Goal: Task Accomplishment & Management: Manage account settings

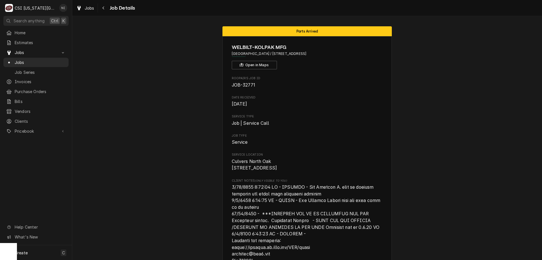
click at [61, 59] on div "Jobs" at bounding box center [36, 62] width 63 height 7
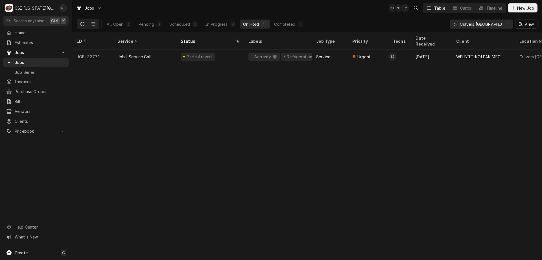
click at [509, 23] on icon "Erase input" at bounding box center [508, 24] width 3 height 4
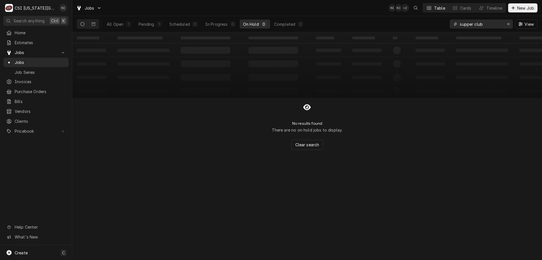
type input "supper club"
click at [108, 23] on div "All Open" at bounding box center [115, 24] width 17 height 6
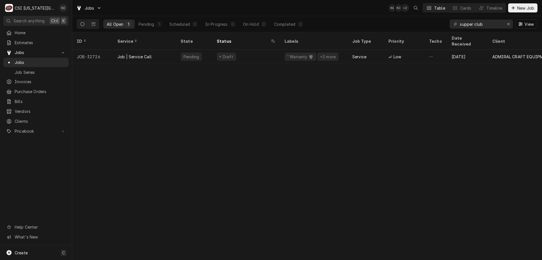
click at [248, 50] on div "Draft" at bounding box center [246, 57] width 68 height 14
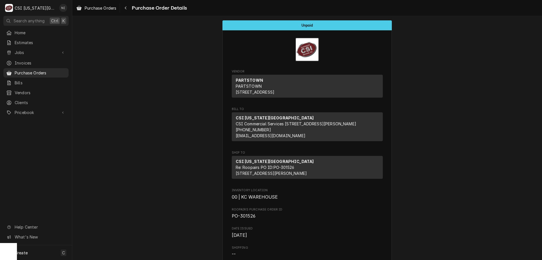
click at [49, 70] on span "Purchase Orders" at bounding box center [40, 73] width 51 height 6
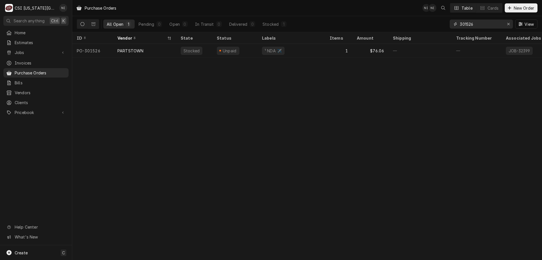
click at [476, 26] on input "301526" at bounding box center [481, 23] width 42 height 9
type input "301325"
click at [265, 48] on div "—" at bounding box center [292, 51] width 68 height 14
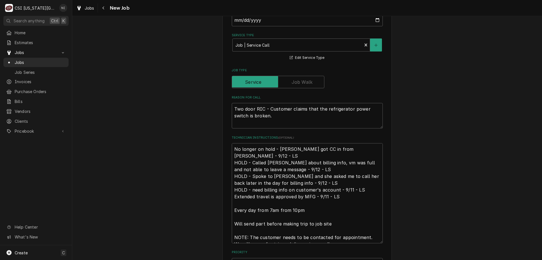
scroll to position [174, 0]
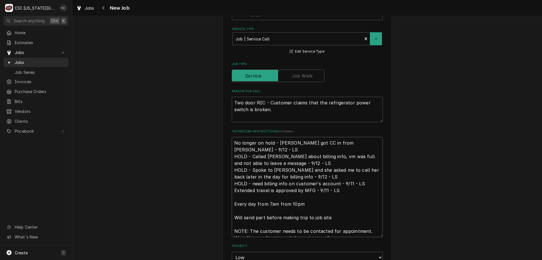
click at [232, 144] on textarea "No longer on hold - Nancy got CC in from Tammy - 9/12 - LS HOLD - Called Tammy …" at bounding box center [307, 187] width 151 height 100
type textarea "x"
type textarea "No longer on hold - Nancy got CC in from Tammy - 9/12 - LS HOLD - Called Tammy …"
type textarea "x"
type textarea "No longer on hold - Nancy got CC in from Tammy - 9/12 - LS HOLD - Called Tammy …"
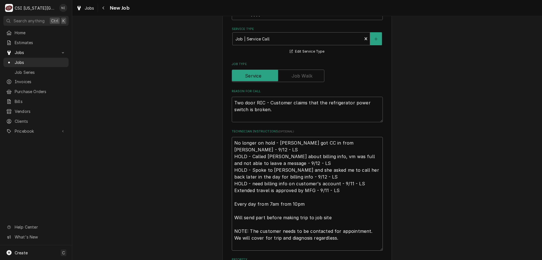
type textarea "x"
type textarea "P No longer on hold - Nancy got CC in from Tammy - 9/12 - LS HOLD - Called Tamm…"
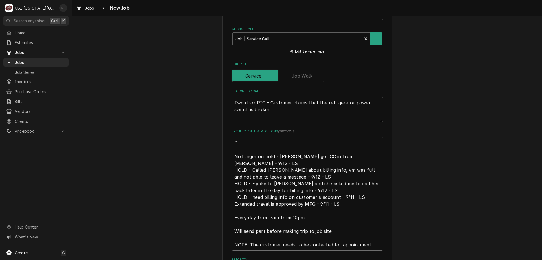
type textarea "x"
type textarea "Pa No longer on hold - Nancy got CC in from Tammy - 9/12 - LS HOLD - Called Tam…"
type textarea "x"
type textarea "Pat No longer on hold - Nancy got CC in from Tammy - 9/12 - LS HOLD - Called Ta…"
type textarea "x"
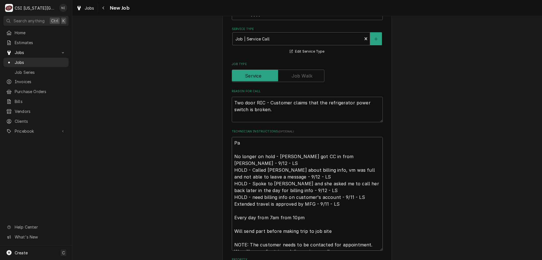
type textarea "Par No longer on hold - Nancy got CC in from Tammy - 9/12 - LS HOLD - Called Ta…"
type textarea "x"
type textarea "Parts No longer on hold - Nancy got CC in from Tammy - 9/12 - LS HOLD - Called …"
type textarea "x"
type textarea "Parts No longer on hold - Nancy got CC in from Tammy - 9/12 - LS HOLD - Called …"
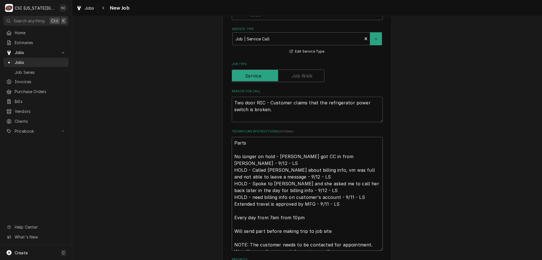
type textarea "x"
type textarea "Parts o No longer on hold - Nancy got CC in from Tammy - 9/12 - LS HOLD - Calle…"
type textarea "x"
type textarea "Parts on No longer on hold - Nancy got CC in from Tammy - 9/12 - LS HOLD - Call…"
type textarea "x"
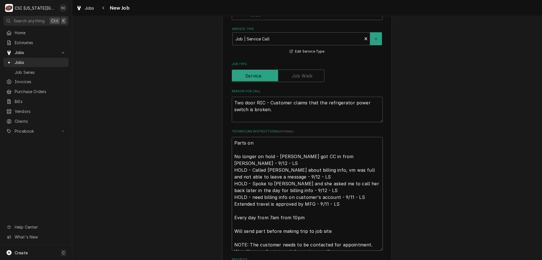
type textarea "Parts on No longer on hold - Nancy got CC in from Tammy - 9/12 - LS HOLD - Call…"
type textarea "x"
type textarea "Parts on t No longer on hold - Nancy got CC in from Tammy - 9/12 - LS HOLD - Ca…"
type textarea "x"
type textarea "Parts on te No longer on hold - Nancy got CC in from Tammy - 9/12 - LS HOLD - C…"
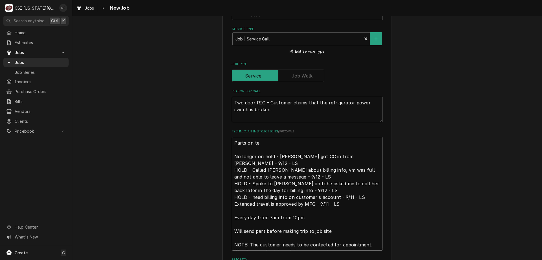
type textarea "x"
type textarea "Parts on teh No longer on hold - Nancy got CC in from Tammy - 9/12 - LS HOLD - …"
type textarea "x"
type textarea "Parts on teh No longer on hold - Nancy got CC in from Tammy - 9/12 - LS HOLD - …"
type textarea "x"
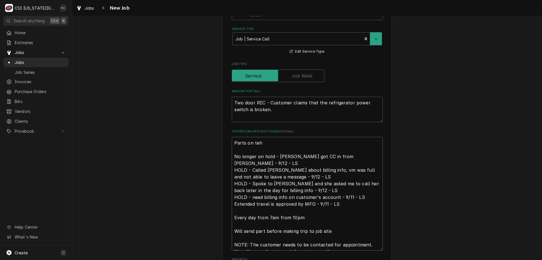
type textarea "Parts on teh No longer on hold - Nancy got CC in from Tammy - 9/12 - LS HOLD - …"
type textarea "x"
type textarea "Parts on te No longer on hold - Nancy got CC in from Tammy - 9/12 - LS HOLD - C…"
type textarea "x"
type textarea "Parts on t No longer on hold - Nancy got CC in from Tammy - 9/12 - LS HOLD - Ca…"
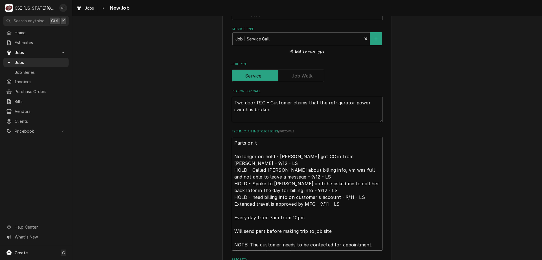
type textarea "x"
type textarea "Parts on th No longer on hold - Nancy got CC in from Tammy - 9/12 - LS HOLD - C…"
type textarea "x"
type textarea "Parts on the No longer on hold - Nancy got CC in from Tammy - 9/12 - LS HOLD - …"
type textarea "x"
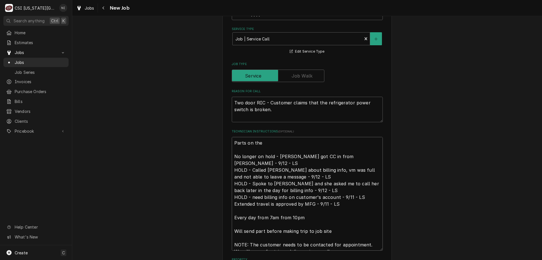
type textarea "Parts on the No longer on hold - Nancy got CC in from Tammy - 9/12 - LS HOLD - …"
type textarea "x"
type textarea "Parts on the u No longer on hold - Nancy got CC in from Tammy - 9/12 - LS HOLD …"
type textarea "x"
type textarea "Parts on the un No longer on hold - Nancy got CC in from Tammy - 9/12 - LS HOLD…"
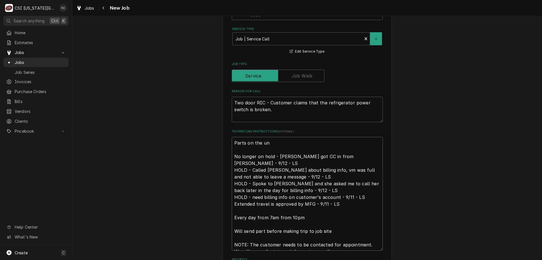
type textarea "x"
type textarea "Parts on the una No longer on hold - Nancy got CC in from Tammy - 9/12 - LS HOL…"
type textarea "x"
type textarea "Parts on the unas No longer on hold - Nancy got CC in from Tammy - 9/12 - LS HO…"
type textarea "x"
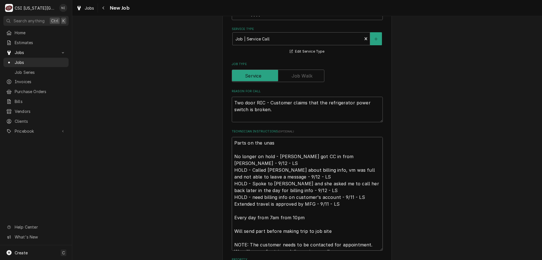
type textarea "Parts on the unass No longer on hold - Nancy got CC in from Tammy - 9/12 - LS H…"
type textarea "x"
type textarea "Parts on the unassi No longer on hold - Nancy got CC in from Tammy - 9/12 - LS …"
type textarea "x"
type textarea "Parts on the unassin No longer on hold - Nancy got CC in from Tammy - 9/12 - LS…"
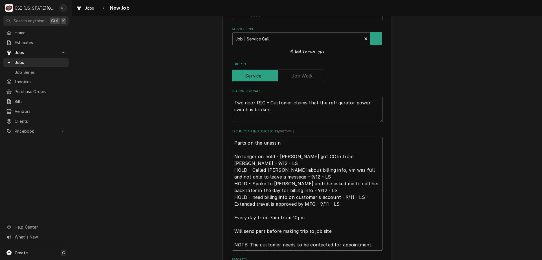
type textarea "x"
type textarea "Parts on the unassing No longer on hold - Nancy got CC in from Tammy - 9/12 - L…"
type textarea "x"
type textarea "Parts on the unassin No longer on hold - Nancy got CC in from Tammy - 9/12 - LS…"
type textarea "x"
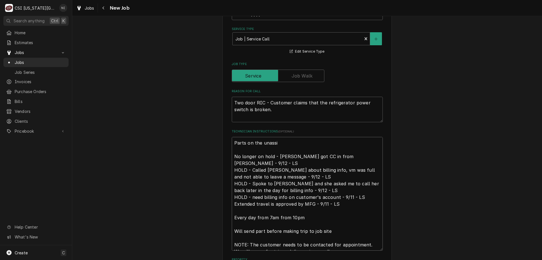
type textarea "Parts on the unassig No longer on hold - Nancy got CC in from Tammy - 9/12 - LS…"
type textarea "x"
type textarea "Parts on the unassign No longer on hold - Nancy got CC in from Tammy - 9/12 - L…"
type textarea "x"
type textarea "Parts on the unassigne No longer on hold - Nancy got CC in from Tammy - 9/12 - …"
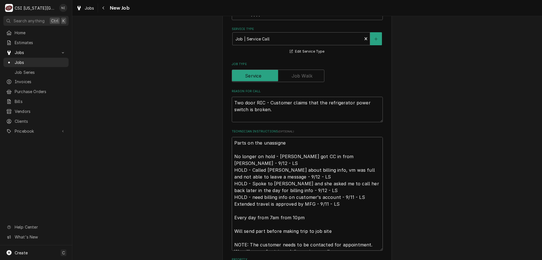
type textarea "x"
type textarea "Parts on the unassigned No longer on hold - Nancy got CC in from Tammy - 9/12 -…"
type textarea "x"
type textarea "Parts on the unassigned s No longer on hold - Nancy got CC in from Tammy - 9/12…"
type textarea "x"
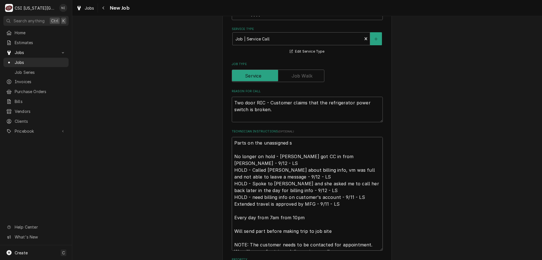
type textarea "Parts on the unassigned sh No longer on hold - Nancy got CC in from Tammy - 9/1…"
type textarea "x"
type textarea "Parts on the unassigned she No longer on hold - Nancy got CC in from Tammy - 9/…"
type textarea "x"
type textarea "Parts on the unassigned shel No longer on hold - Nancy got CC in from Tammy - 9…"
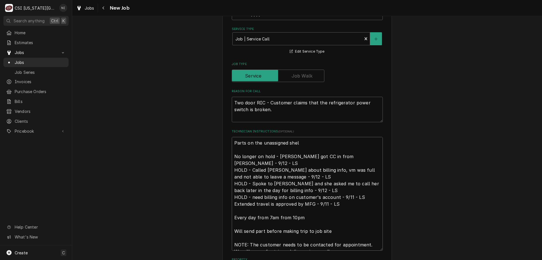
type textarea "x"
type textarea "Parts on the unassigned shelf No longer on hold - Nancy got CC in from Tammy - …"
type textarea "x"
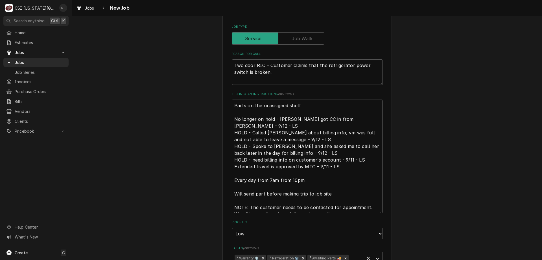
scroll to position [287, 0]
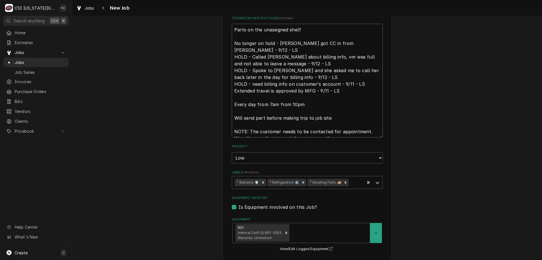
click at [345, 183] on div "Remove ³ Awaiting Parts 🚚" at bounding box center [346, 182] width 6 height 7
type textarea "Parts on the unassigned shelf No longer on hold - Nancy got CC in from Tammy - …"
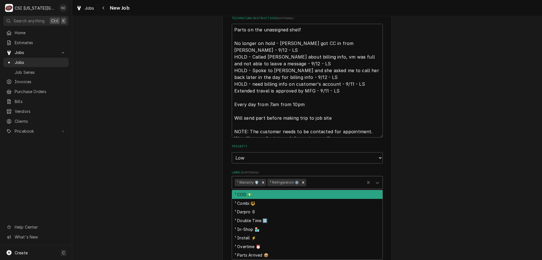
click at [376, 183] on icon "Labels" at bounding box center [377, 183] width 3 height 2
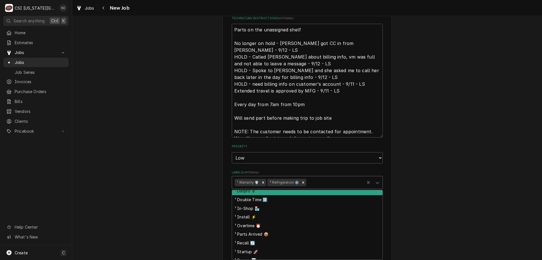
scroll to position [50, 0]
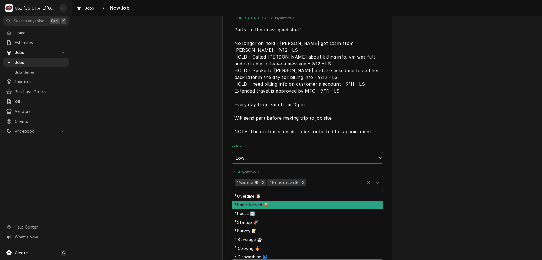
drag, startPoint x: 262, startPoint y: 206, endPoint x: 295, endPoint y: 204, distance: 33.2
click at [262, 206] on div "¹ Parts Arrived 📦" at bounding box center [307, 204] width 151 height 9
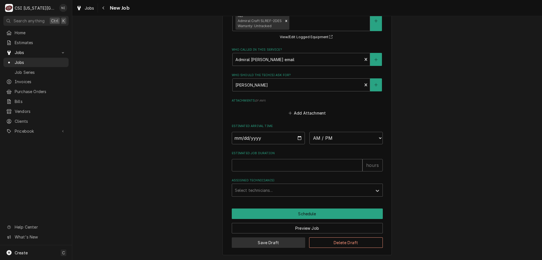
click at [294, 243] on button "Save Draft" at bounding box center [269, 242] width 74 height 10
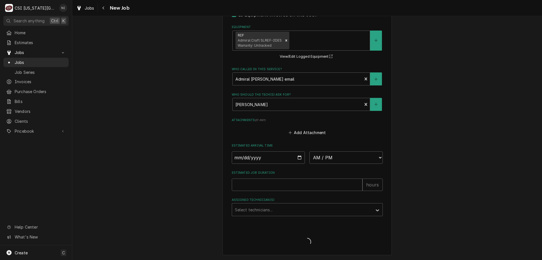
scroll to position [479, 0]
type textarea "x"
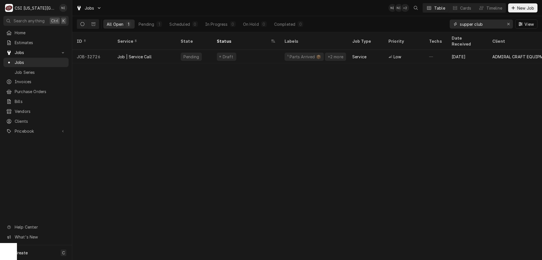
drag, startPoint x: 486, startPoint y: 24, endPoint x: 344, endPoint y: 15, distance: 141.8
click at [369, 15] on div "Jobs NI NI + 2 Table Cards Timeline New Job All Open 1 Pending 1 Scheduled 0 In…" at bounding box center [307, 16] width 470 height 32
type input "31796"
click at [271, 51] on div "Parts Ordered" at bounding box center [246, 57] width 68 height 14
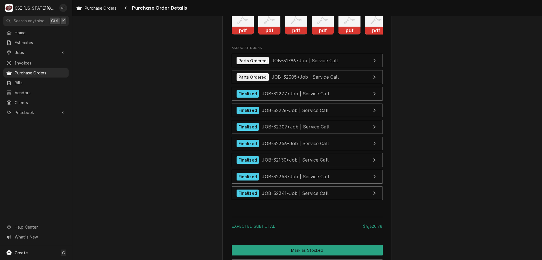
scroll to position [2402, 0]
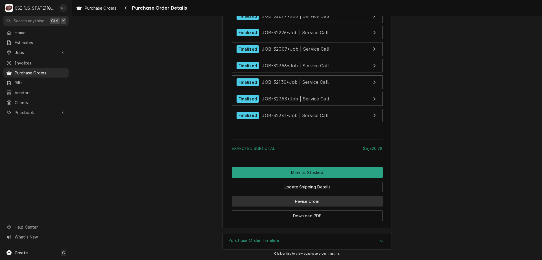
click at [321, 198] on button "Revise Order" at bounding box center [307, 201] width 151 height 10
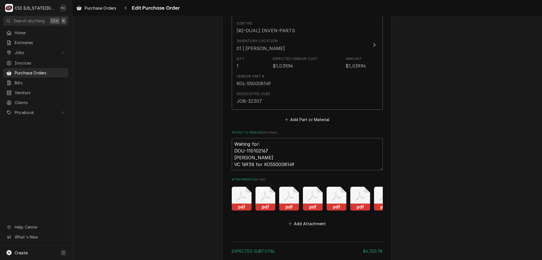
scroll to position [2343, 0]
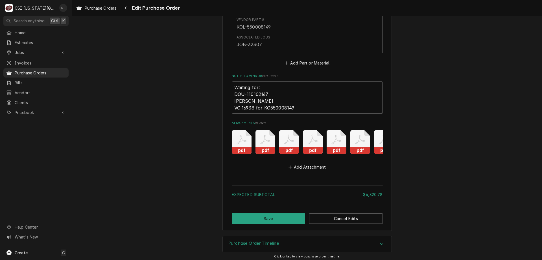
drag, startPoint x: 268, startPoint y: 86, endPoint x: 228, endPoint y: 88, distance: 39.8
type textarea "x"
type textarea "Waiting for: Henny Penny VC 16938 for KO550008149"
type textarea "x"
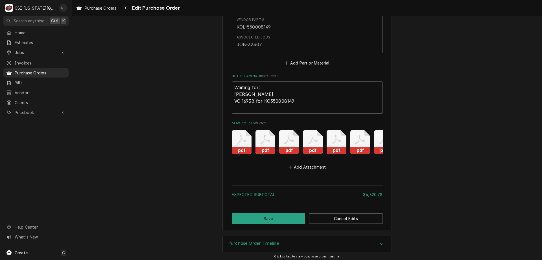
scroll to position [2337, 0]
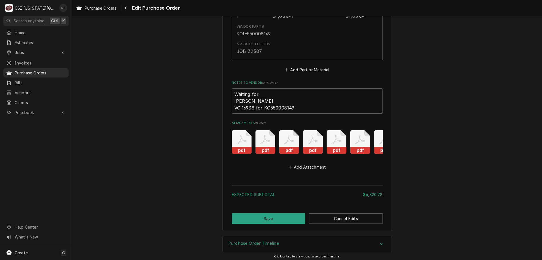
type textarea "Waiting for: Henny Penny VC 16938 for KO550008149"
click at [276, 214] on button "Save" at bounding box center [269, 218] width 74 height 10
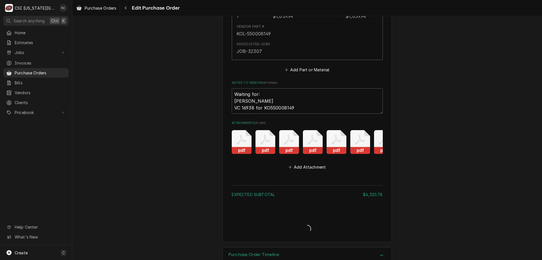
type textarea "x"
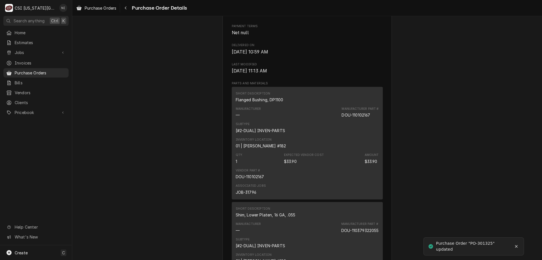
scroll to position [389, 0]
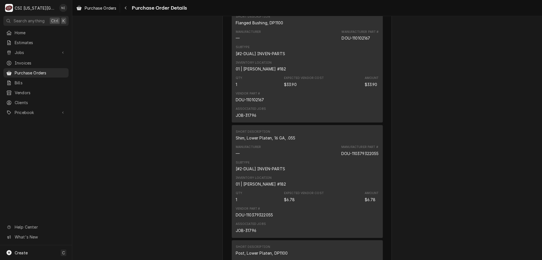
click at [60, 68] on link "Purchase Orders" at bounding box center [35, 72] width 65 height 9
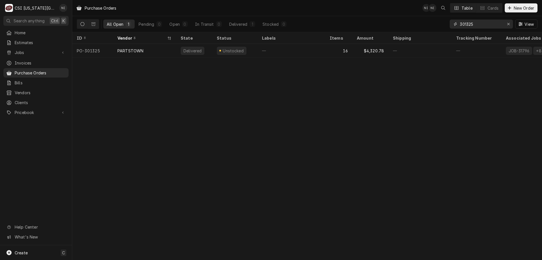
click at [476, 24] on input "301325" at bounding box center [481, 23] width 42 height 9
type input "301486"
click at [277, 51] on div "—" at bounding box center [292, 51] width 68 height 14
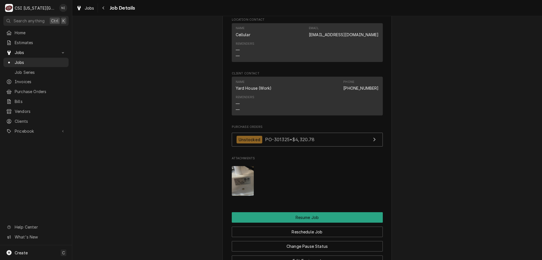
scroll to position [646, 0]
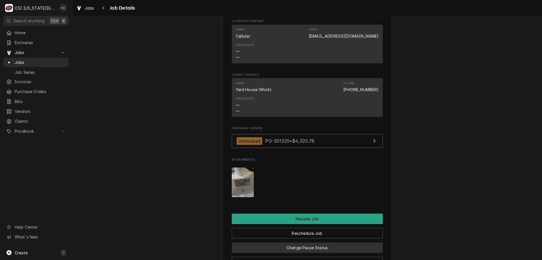
click at [334, 242] on button "Change Pause Status" at bounding box center [307, 247] width 151 height 10
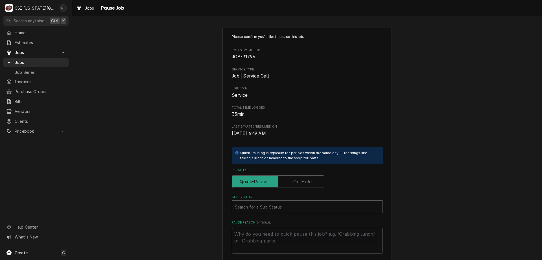
click at [302, 184] on label "Pause Type" at bounding box center [278, 181] width 93 height 12
click at [302, 184] on input "Pause Type" at bounding box center [278, 181] width 88 height 12
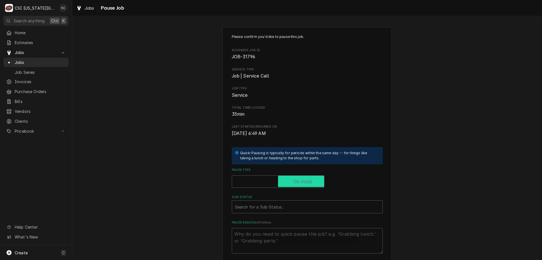
checkbox input "true"
click at [296, 205] on div "Sub-Status" at bounding box center [307, 206] width 145 height 10
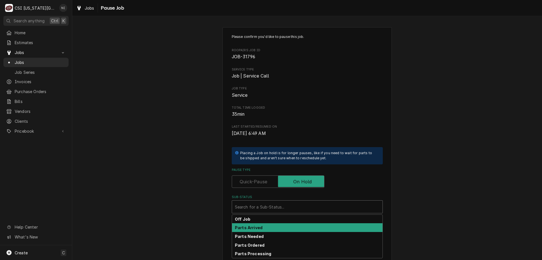
click at [257, 228] on strong "Parts Arrived" at bounding box center [249, 227] width 28 height 5
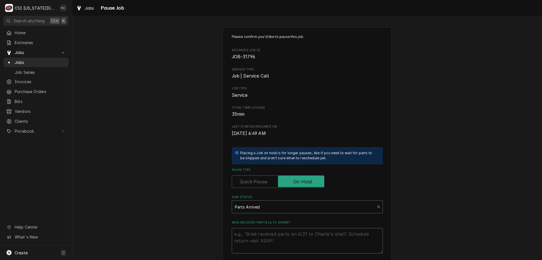
click at [258, 237] on textarea "Who received part(s) & to where?" at bounding box center [307, 240] width 151 height 25
type textarea "x"
type textarea "a"
type textarea "x"
type textarea "al"
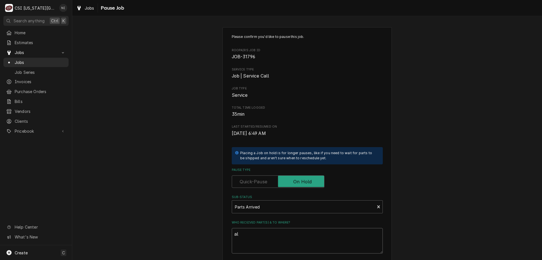
type textarea "x"
type textarea "all"
type textarea "x"
type textarea "all"
type textarea "x"
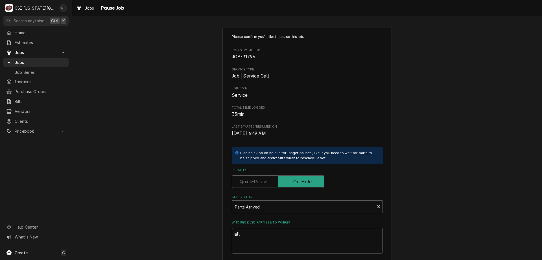
type textarea "all p"
type textarea "x"
type textarea "all pa"
type textarea "x"
type textarea "all par"
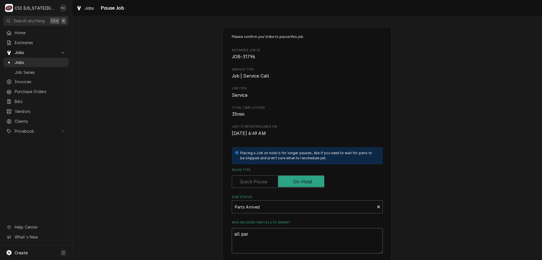
type textarea "x"
type textarea "all part"
type textarea "x"
type textarea "all parts"
type textarea "x"
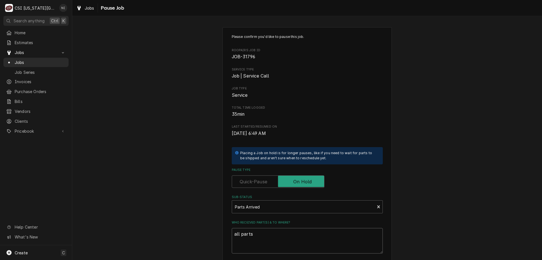
type textarea "all parts o"
type textarea "x"
type textarea "all parts on"
type textarea "x"
type textarea "all parts on"
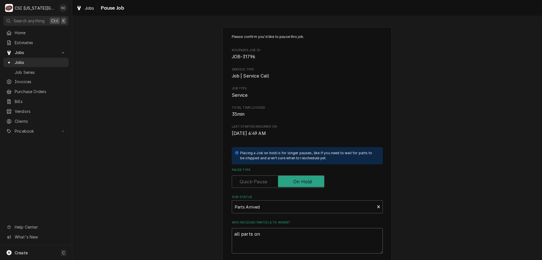
type textarea "x"
type textarea "all parts on t"
type textarea "x"
type textarea "all parts on te"
type textarea "x"
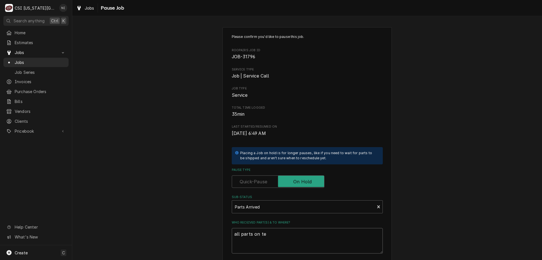
type textarea "all parts on t"
type textarea "x"
type textarea "all parts on"
type textarea "x"
type textarea "all parts on"
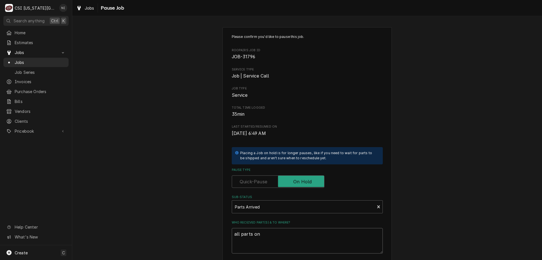
type textarea "x"
type textarea "all parts on"
type textarea "x"
type textarea "all parts on B"
type textarea "x"
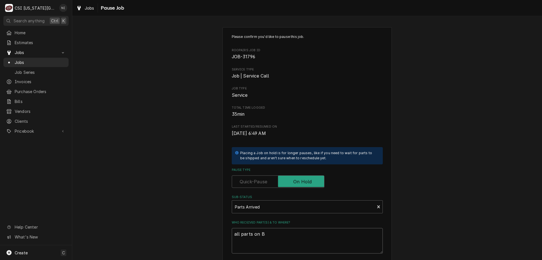
type textarea "all parts on BB"
type textarea "x"
type textarea "all parts on BB"
type textarea "x"
type textarea "all parts on BB s"
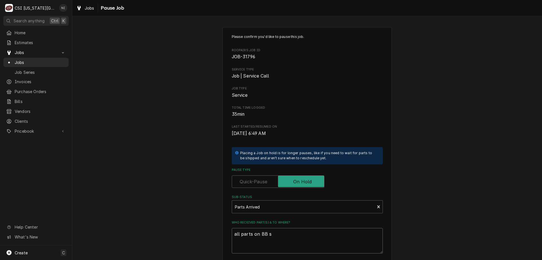
type textarea "x"
type textarea "all parts on BB sh"
type textarea "x"
type textarea "all parts on BB she"
type textarea "x"
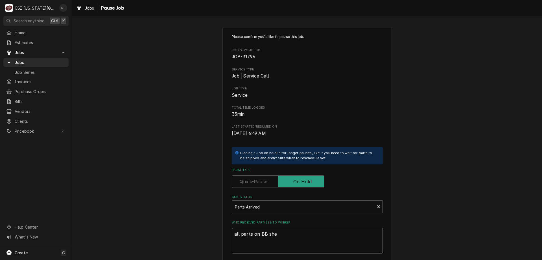
type textarea "all parts on BB shel"
type textarea "x"
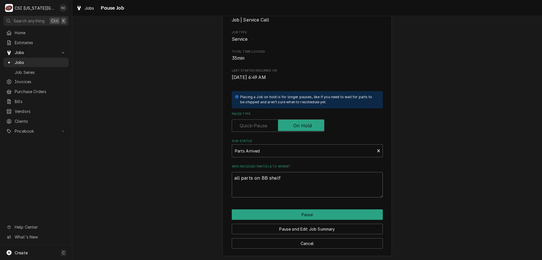
scroll to position [57, 0]
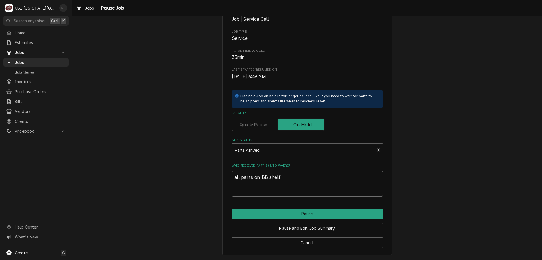
type textarea "all parts on BB shelf"
click at [323, 220] on div "Pause and Edit Job Summary" at bounding box center [307, 226] width 151 height 14
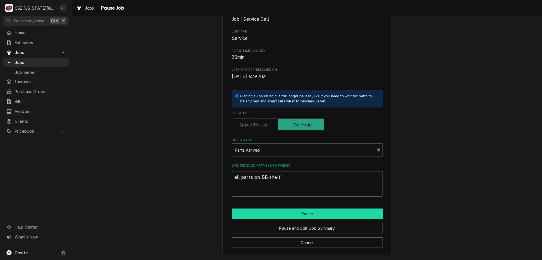
click at [327, 216] on button "Pause" at bounding box center [307, 213] width 151 height 10
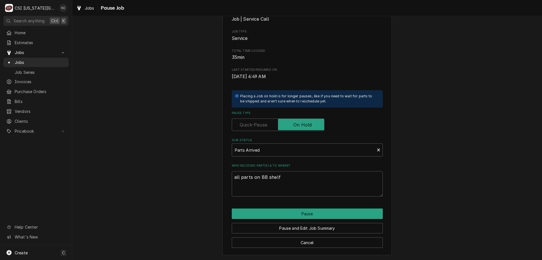
type textarea "x"
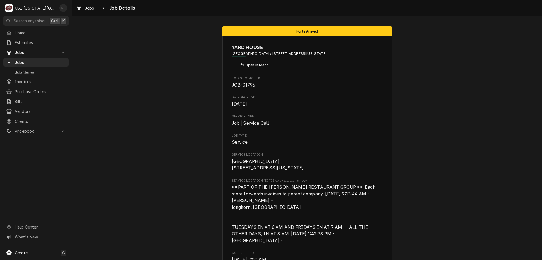
click at [62, 59] on span "Jobs" at bounding box center [40, 62] width 51 height 6
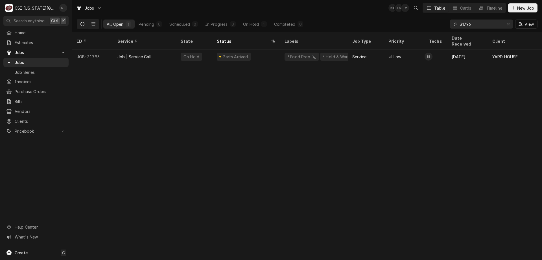
drag, startPoint x: 463, startPoint y: 23, endPoint x: 416, endPoint y: 21, distance: 47.2
click at [422, 21] on div "All Open 1 Pending 0 Scheduled 0 In Progress 0 On Hold 1 Completed 0 31796 View" at bounding box center [307, 24] width 461 height 16
drag, startPoint x: 506, startPoint y: 23, endPoint x: 507, endPoint y: 20, distance: 2.9
click at [507, 23] on div "Erase input" at bounding box center [509, 24] width 6 height 6
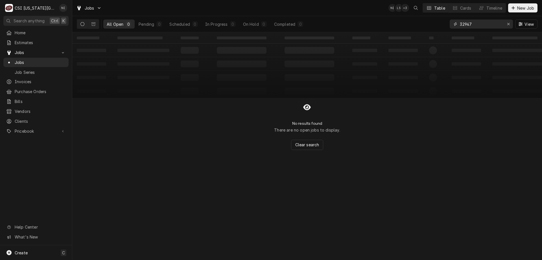
drag, startPoint x: 474, startPoint y: 24, endPoint x: 439, endPoint y: 21, distance: 34.9
click at [440, 23] on div "All Open 0 Pending 0 Scheduled 0 In Progress 0 On Hold 0 Completed 0 32947 View" at bounding box center [307, 24] width 461 height 16
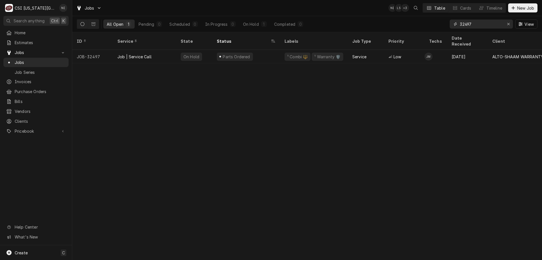
type input "32497"
click at [271, 50] on div "Parts Ordered" at bounding box center [246, 57] width 68 height 14
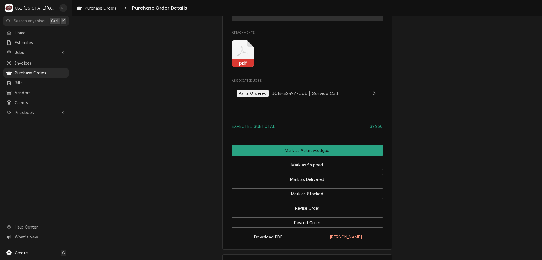
scroll to position [457, 0]
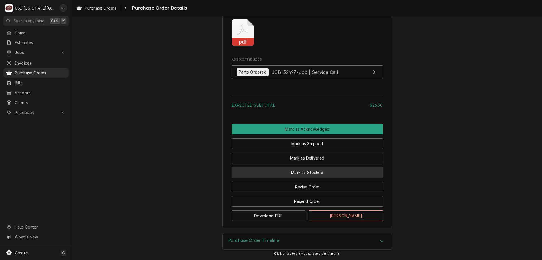
click at [325, 175] on button "Mark as Stocked" at bounding box center [307, 172] width 151 height 10
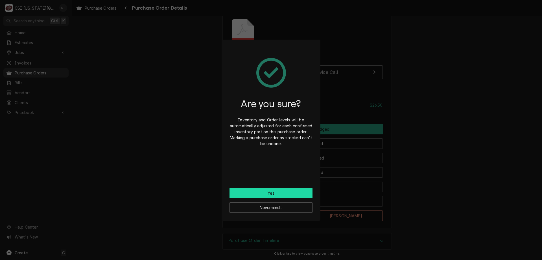
click at [292, 193] on button "Yes" at bounding box center [271, 193] width 83 height 10
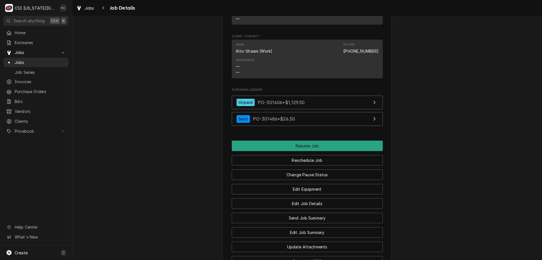
scroll to position [809, 0]
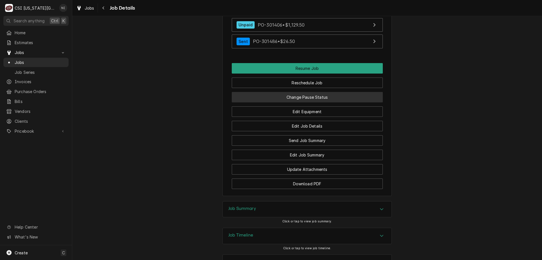
click at [325, 102] on button "Change Pause Status" at bounding box center [307, 97] width 151 height 10
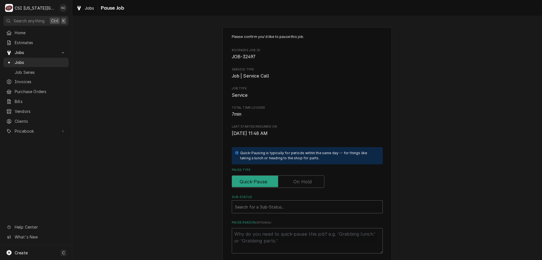
drag, startPoint x: 293, startPoint y: 178, endPoint x: 291, endPoint y: 183, distance: 5.6
click at [293, 180] on label "Pause Type" at bounding box center [278, 181] width 93 height 12
click at [293, 180] on input "Pause Type" at bounding box center [278, 181] width 88 height 12
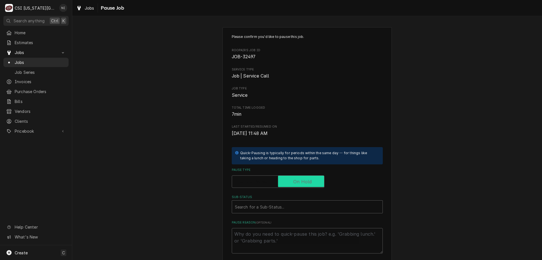
checkbox input "true"
drag, startPoint x: 283, startPoint y: 206, endPoint x: 290, endPoint y: 206, distance: 6.5
click at [283, 207] on div "Sub-Status" at bounding box center [307, 206] width 145 height 10
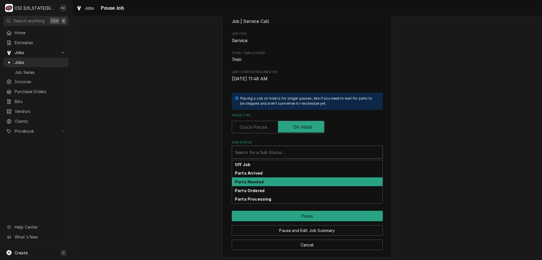
scroll to position [57, 0]
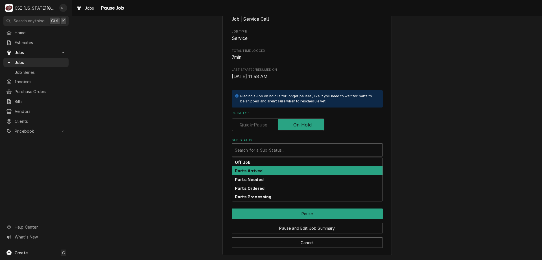
click at [258, 169] on strong "Parts Arrived" at bounding box center [249, 170] width 28 height 5
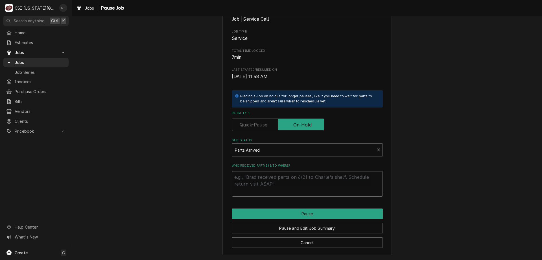
click at [252, 175] on textarea "Who received part(s) & to where?" at bounding box center [307, 183] width 151 height 25
type textarea "x"
type textarea "p"
type textarea "x"
type textarea "pa"
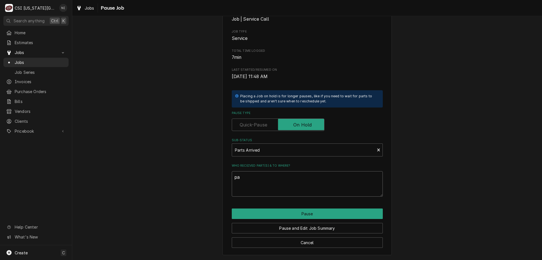
type textarea "x"
type textarea "part"
type textarea "x"
type textarea "parts"
type textarea "x"
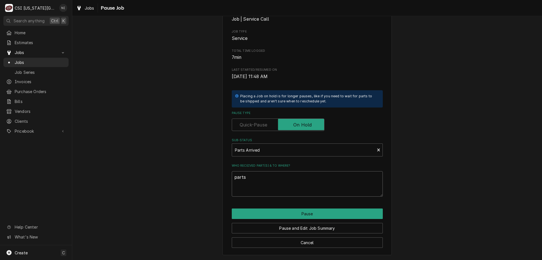
type textarea "parts o"
type textarea "x"
type textarea "parts on"
type textarea "x"
type textarea "parts on"
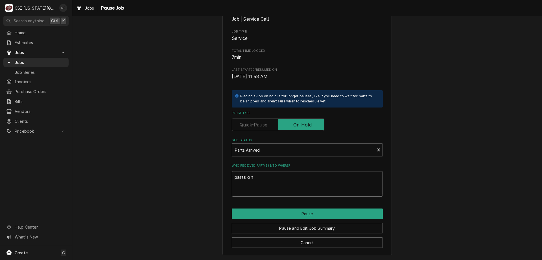
type textarea "x"
type textarea "parts on m"
type textarea "x"
type textarea "parts on ma"
type textarea "x"
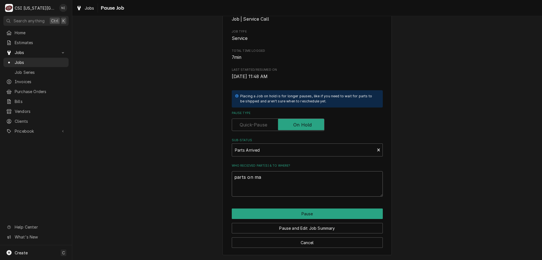
type textarea "parts on mar"
type textarea "x"
type textarea "parts on mars"
type textarea "x"
type textarea "parts on [PERSON_NAME]"
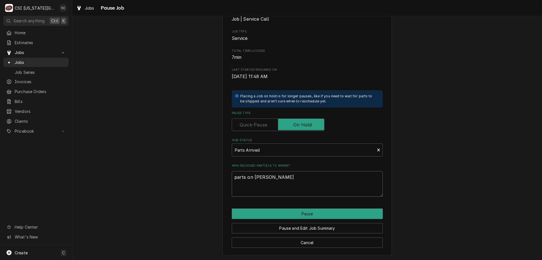
type textarea "x"
type textarea "parts on [PERSON_NAME]"
type textarea "x"
type textarea "parts on marshal"
type textarea "x"
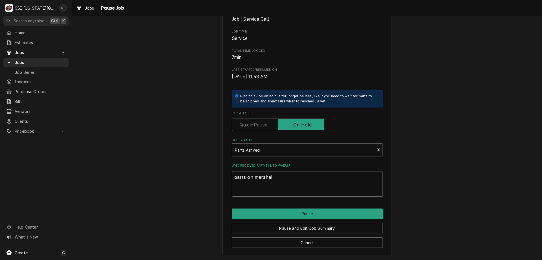
type textarea "parts on [PERSON_NAME]"
type textarea "x"
type textarea "parts on [PERSON_NAME]"
type textarea "x"
type textarea "parts on [PERSON_NAME]"
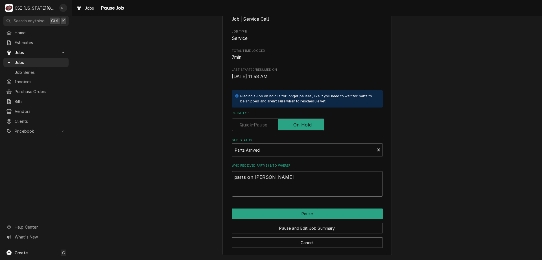
type textarea "x"
type textarea "parts on [PERSON_NAME]"
type textarea "x"
type textarea "parts on [PERSON_NAME] she"
type textarea "x"
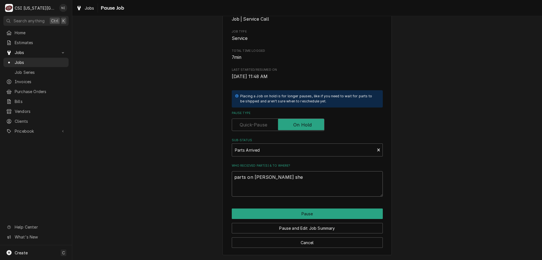
type textarea "parts on [PERSON_NAME]"
type textarea "x"
type textarea "parts on [PERSON_NAME] shelf"
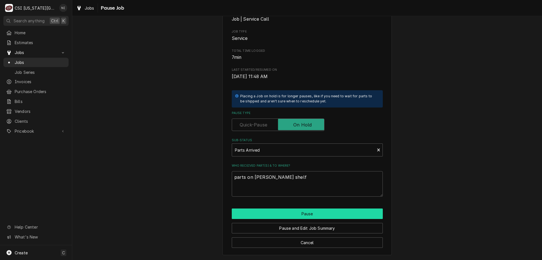
click at [285, 211] on button "Pause" at bounding box center [307, 213] width 151 height 10
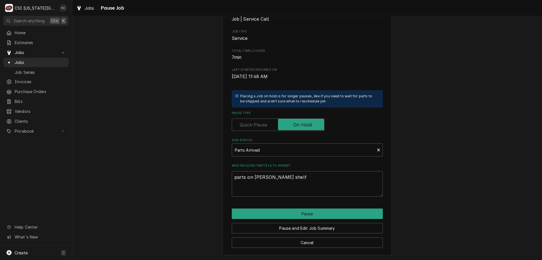
type textarea "x"
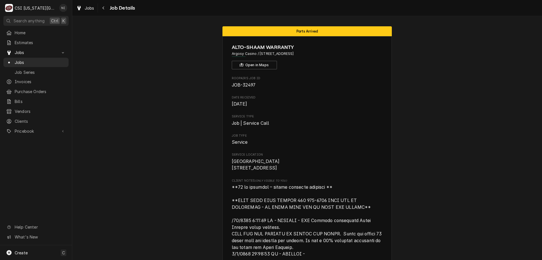
click at [27, 61] on span "Jobs" at bounding box center [40, 62] width 51 height 6
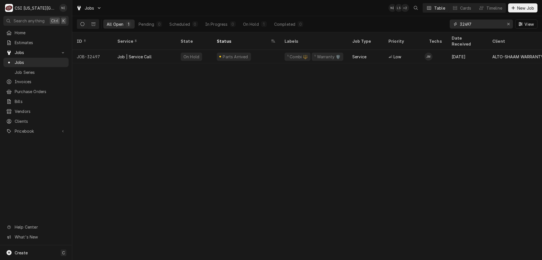
drag, startPoint x: 476, startPoint y: 25, endPoint x: 401, endPoint y: 24, distance: 74.6
click at [402, 25] on div "All Open 1 Pending 0 Scheduled 0 In Progress 0 On Hold 1 Completed 0 32497 View" at bounding box center [307, 24] width 461 height 16
type input "31697"
click at [207, 50] on div "On Hold" at bounding box center [194, 57] width 36 height 14
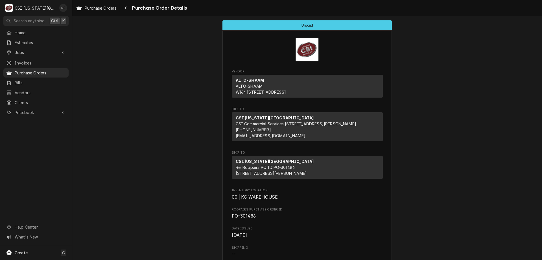
click at [47, 70] on span "Purchase Orders" at bounding box center [40, 73] width 51 height 6
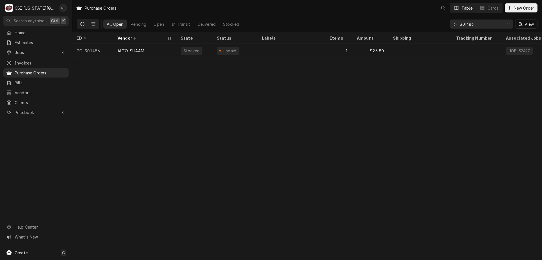
drag, startPoint x: 445, startPoint y: 24, endPoint x: 429, endPoint y: 24, distance: 15.5
click at [429, 24] on div "All Open Pending Open In Transit Delivered Stocked 301486 View" at bounding box center [307, 24] width 461 height 16
type input "301315"
drag, startPoint x: 319, startPoint y: 49, endPoint x: 314, endPoint y: 49, distance: 5.1
click at [318, 49] on div "—" at bounding box center [292, 51] width 68 height 14
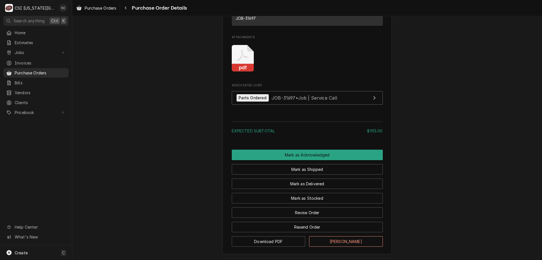
scroll to position [424, 0]
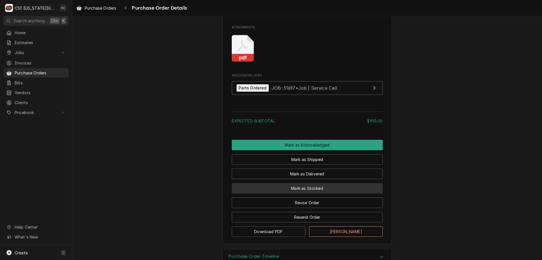
click button "Mark as Stocked"
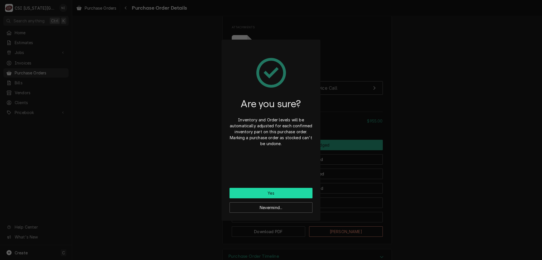
click button "Yes"
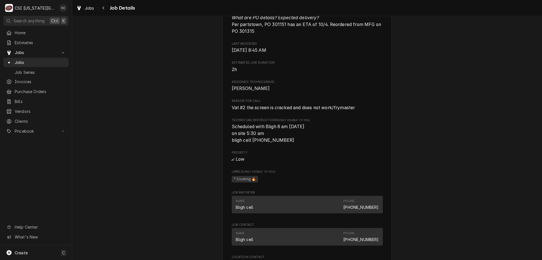
scroll to position [650, 0]
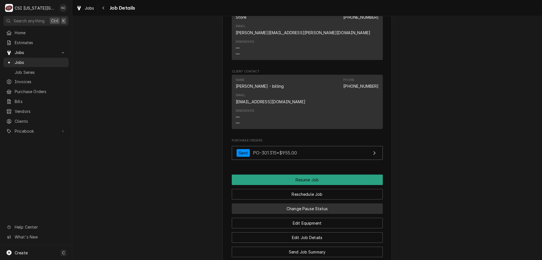
click at [314, 203] on button "Change Pause Status" at bounding box center [307, 208] width 151 height 10
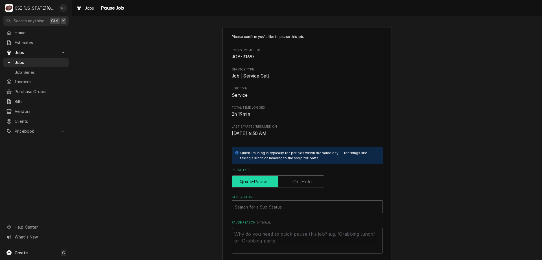
drag, startPoint x: 299, startPoint y: 185, endPoint x: 295, endPoint y: 193, distance: 9.3
click at [300, 185] on input "Pause Type" at bounding box center [278, 181] width 88 height 12
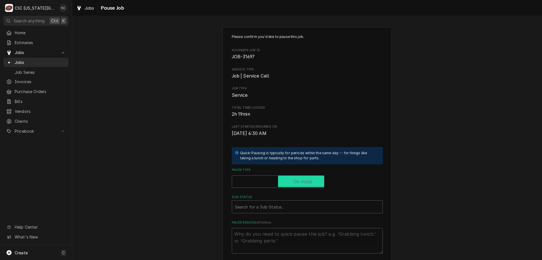
checkbox input "true"
click at [293, 204] on div "Sub-Status" at bounding box center [307, 206] width 145 height 10
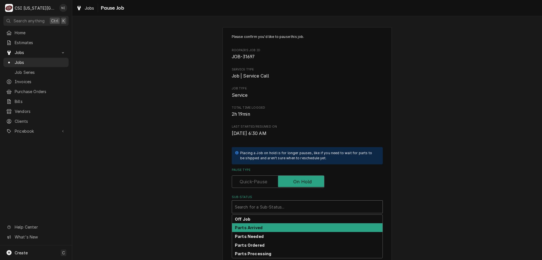
click at [260, 230] on div "Parts Arrived" at bounding box center [307, 227] width 151 height 9
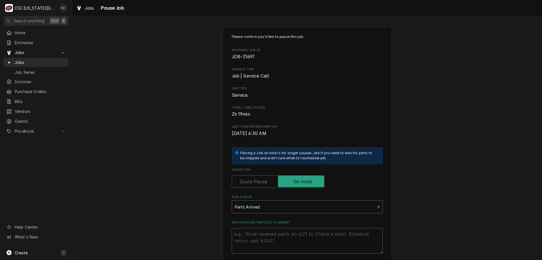
click at [260, 230] on textarea "Who received part(s) & to where?" at bounding box center [307, 240] width 151 height 25
type textarea "x"
type textarea "p"
type textarea "x"
type textarea "par"
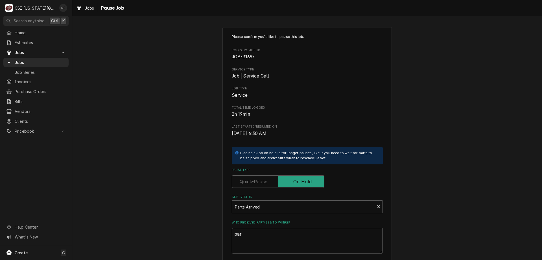
type textarea "x"
type textarea "part"
type textarea "x"
type textarea "parts"
type textarea "x"
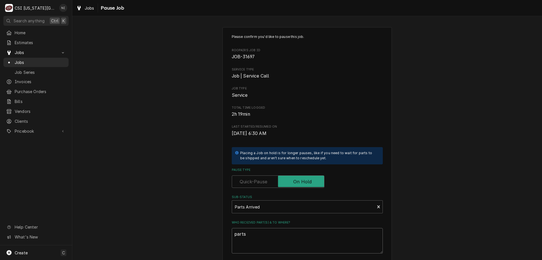
type textarea "parts"
type textarea "x"
type textarea "parts o"
type textarea "x"
type textarea "parts on"
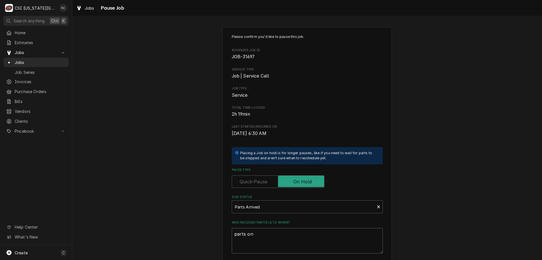
type textarea "x"
type textarea "parts on me"
type textarea "x"
type textarea "parts on men"
type textarea "x"
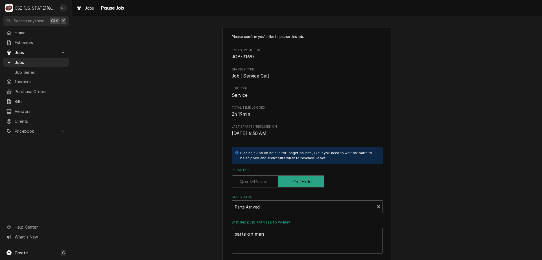
type textarea "parts on mend"
type textarea "x"
type textarea "parts on mendo"
type textarea "x"
type textarea "parts on mendon"
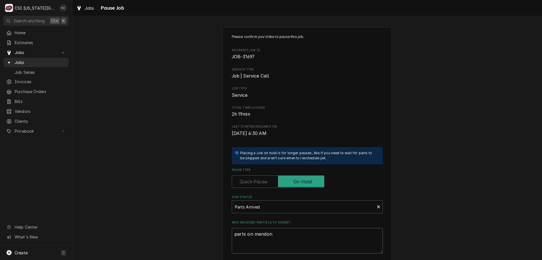
type textarea "x"
type textarea "parts on mendon"
type textarea "x"
type textarea "parts on mendon s"
type textarea "x"
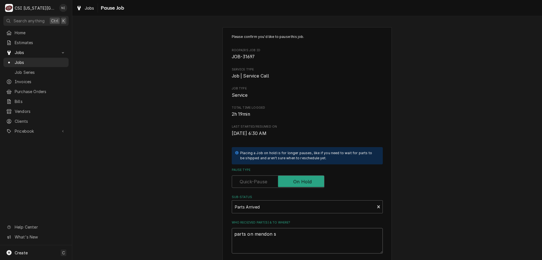
type textarea "parts on mendon sh"
type textarea "x"
type textarea "parts on mendon she"
type textarea "x"
type textarea "parts on mendon shel"
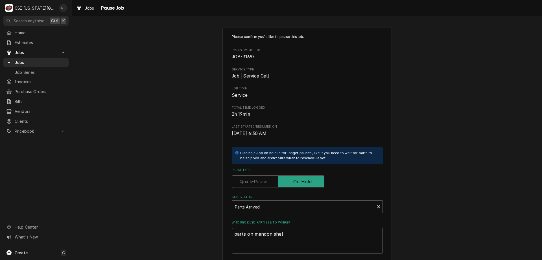
type textarea "x"
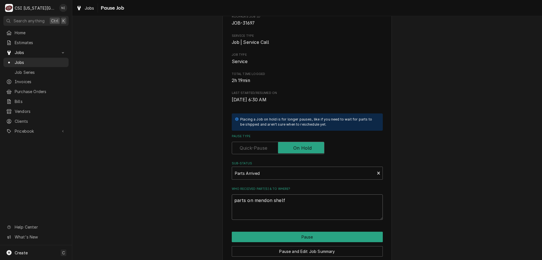
scroll to position [57, 0]
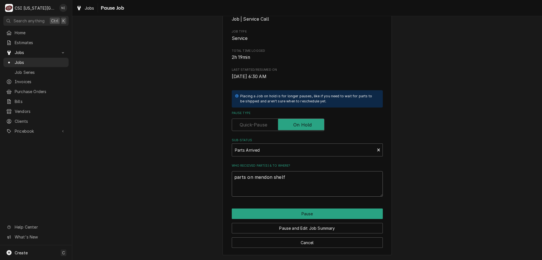
type textarea "parts on mendon shelf"
click at [321, 219] on div "Pause and Edit Job Summary" at bounding box center [307, 226] width 151 height 14
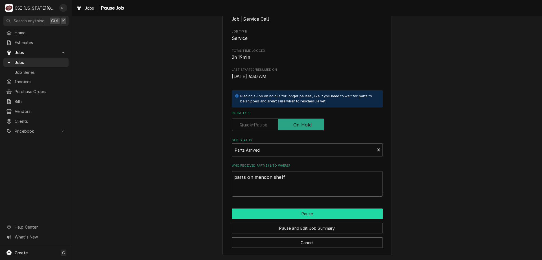
click at [317, 218] on button "Pause" at bounding box center [307, 213] width 151 height 10
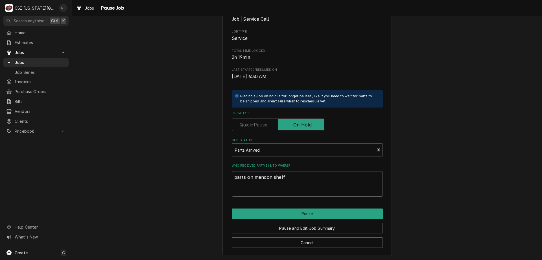
type textarea "x"
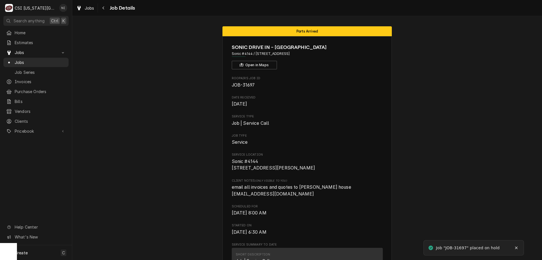
click at [61, 60] on span "Jobs" at bounding box center [40, 62] width 51 height 6
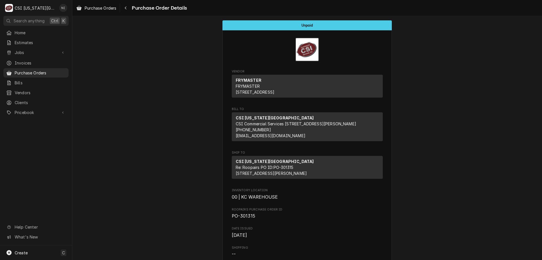
click at [54, 70] on span "Purchase Orders" at bounding box center [40, 73] width 51 height 6
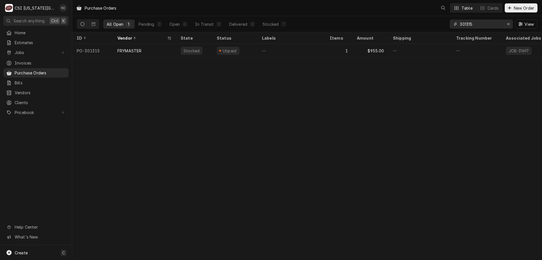
drag, startPoint x: 476, startPoint y: 24, endPoint x: 440, endPoint y: 23, distance: 36.2
click at [440, 23] on div "All Open 1 Pending 0 Open 0 In Transit 0 Delivered 0 Stocked 1 301315 View" at bounding box center [307, 24] width 461 height 16
type input "301511"
click at [275, 48] on div "—" at bounding box center [292, 51] width 68 height 14
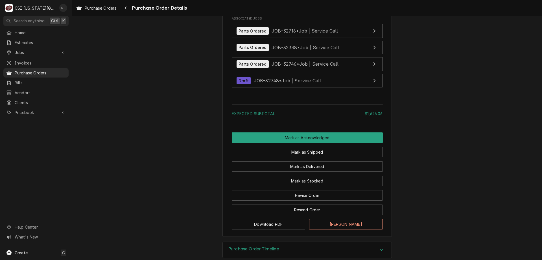
scroll to position [1097, 0]
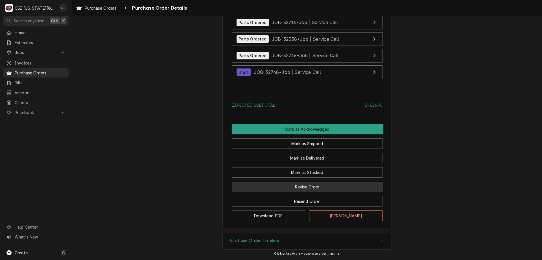
click at [328, 186] on button "Revise Order" at bounding box center [307, 186] width 151 height 10
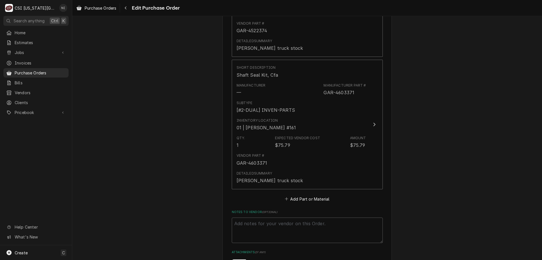
scroll to position [1006, 0]
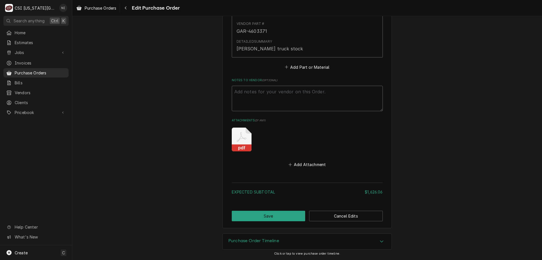
click at [292, 93] on textarea "Notes to Vendor ( optional )" at bounding box center [307, 98] width 151 height 25
type textarea "x"
type textarea "wi"
type textarea "x"
type textarea "wit"
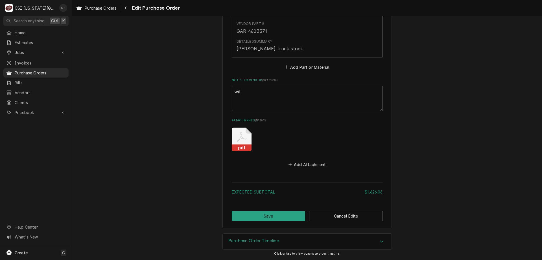
type textarea "x"
type textarea "witi"
type textarea "x"
type textarea "witin"
type textarea "x"
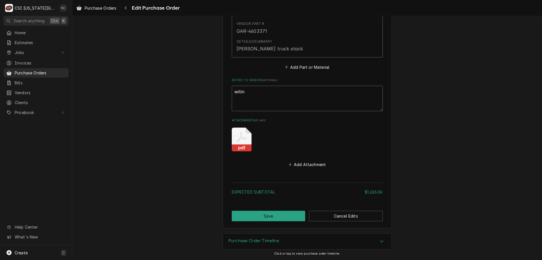
type textarea "witin"
type textarea "x"
type textarea "witin"
type textarea "x"
type textarea "witi"
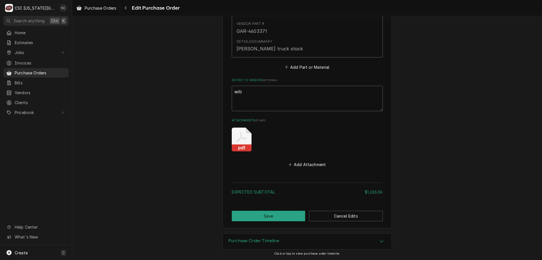
type textarea "x"
type textarea "wit"
type textarea "x"
type textarea "wi"
type textarea "x"
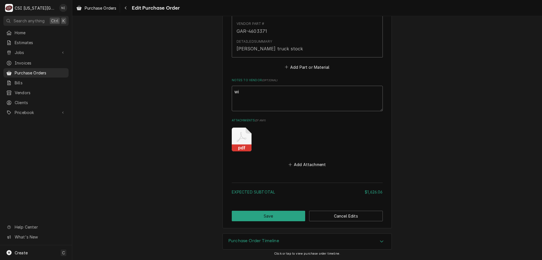
type textarea "wia"
type textarea "x"
type textarea "wi"
type textarea "x"
type textarea "w"
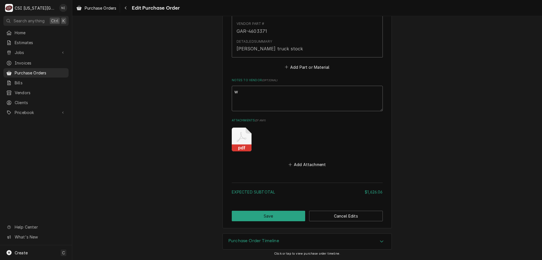
type textarea "x"
type textarea "wa"
type textarea "x"
type textarea "wai"
type textarea "x"
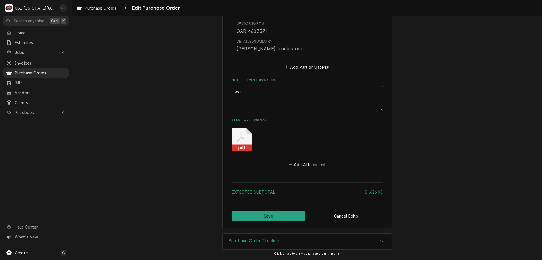
type textarea "wait"
type textarea "x"
type textarea "waitin"
type textarea "x"
type textarea "waiting"
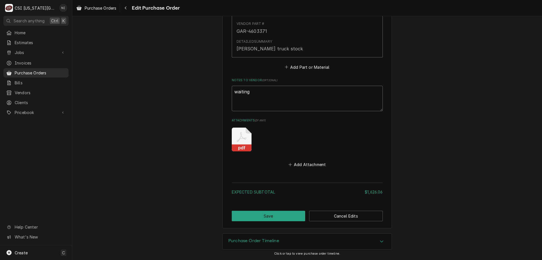
type textarea "x"
type textarea "waiting f"
type textarea "x"
type textarea "waiting fo"
type textarea "x"
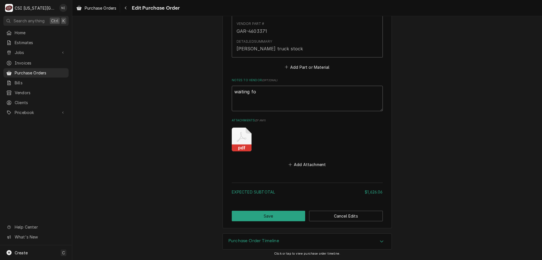
type textarea "waiting for"
type textarea "x"
type textarea "waiting for"
type textarea "x"
type textarea "waiting for"
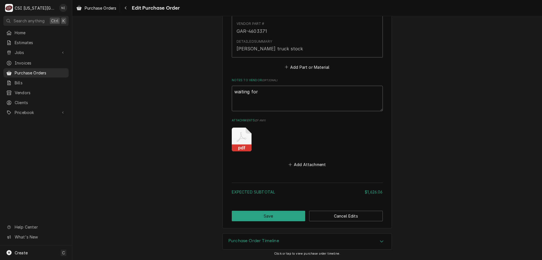
type textarea "x"
type textarea "waiting fo"
type textarea "x"
type textarea "waiting f"
type textarea "x"
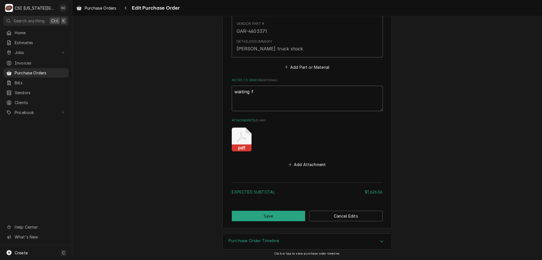
type textarea "waiting"
type textarea "x"
type textarea "waiting"
type textarea "x"
type textarea "waiting:"
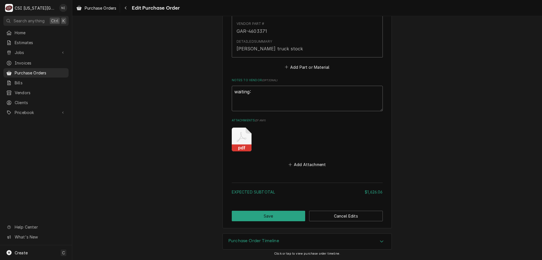
type textarea "x"
type textarea "waiting: '"
type textarea "x"
type textarea "waiting: 'Ta"
type textarea "x"
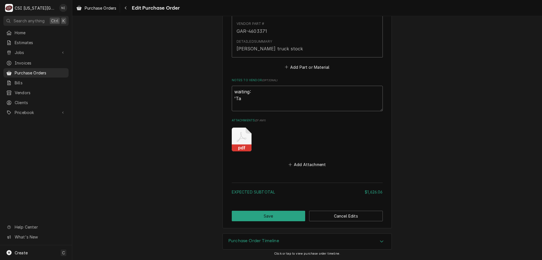
type textarea "waiting: 'Tar"
type textarea "x"
type textarea "waiting: 'Ta"
type textarea "x"
type textarea "waiting: 'T"
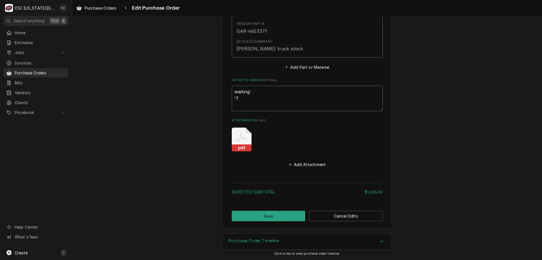
type textarea "x"
type textarea "waiting: '"
type textarea "x"
type textarea "waiting: RT"
type textarea "x"
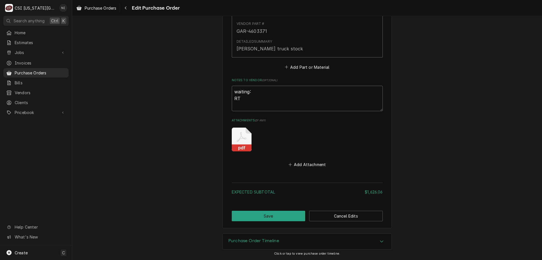
type textarea "waiting: RTa"
type textarea "x"
type textarea "waiting: RT"
type textarea "x"
type textarea "waiting: R"
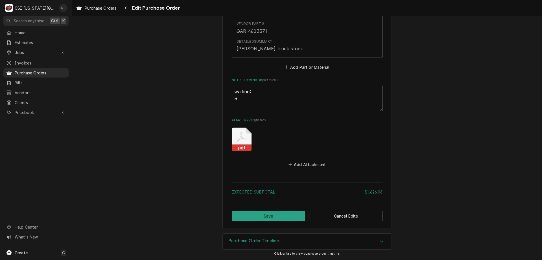
type textarea "x"
type textarea "waiting:"
type textarea "x"
type textarea "waiting:"
type textarea "x"
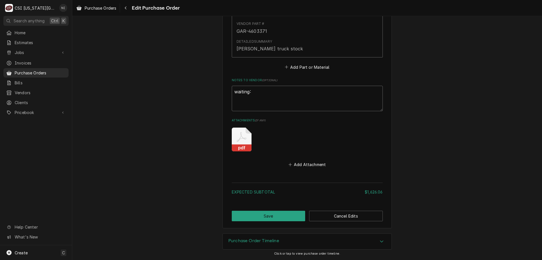
type textarea "waiting:"
type textarea "x"
type textarea "waiting: T"
type textarea "x"
type textarea "waiting: Tr"
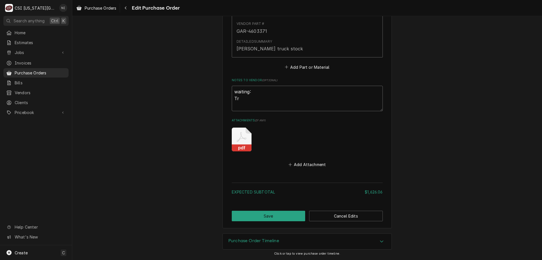
type textarea "x"
type textarea "waiting: Tra"
type textarea "x"
type textarea "waiting: Trau"
type textarea "x"
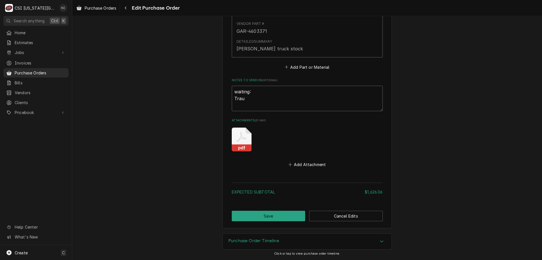
type textarea "waiting: Traul"
type textarea "x"
type textarea "waiting: Trauls"
type textarea "x"
type textarea "waiting: Traulse"
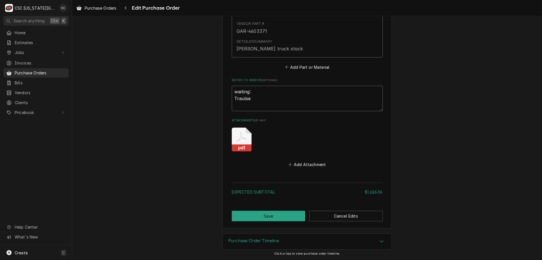
type textarea "x"
type textarea "waiting: Traulsen"
type textarea "x"
type textarea "waiting: Traulsen"
type textarea "x"
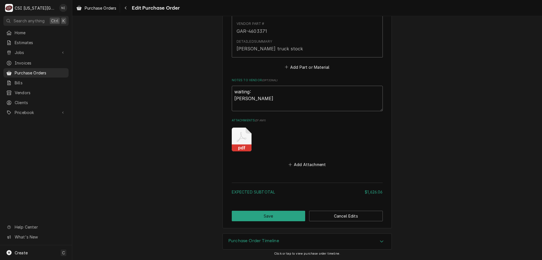
type textarea "waiting: Traulsen r"
type textarea "x"
type textarea "waiting: Traulsen re"
type textarea "x"
type textarea "waiting: Traulsen ret"
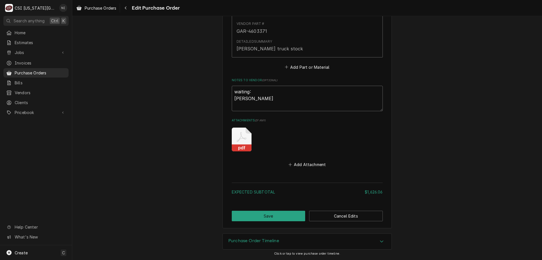
type textarea "x"
type textarea "waiting: Traulsen retr"
type textarea "x"
type textarea "waiting: Traulsen retro"
type textarea "x"
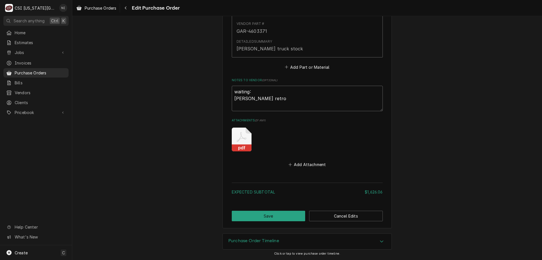
type textarea "waiting: Traulsen retrof"
type textarea "x"
type textarea "waiting: Traulsen retrofi"
type textarea "x"
type textarea "waiting: Traulsen retrofit"
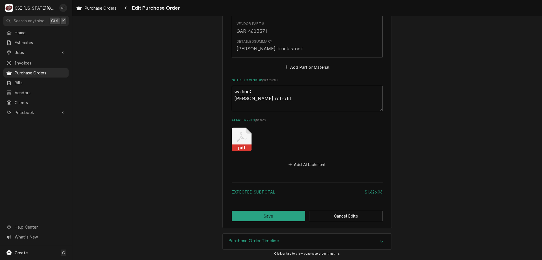
type textarea "x"
type textarea "waiting: Traulsen retrofit"
type textarea "x"
type textarea "waiting: Traulsen retrofit k"
type textarea "x"
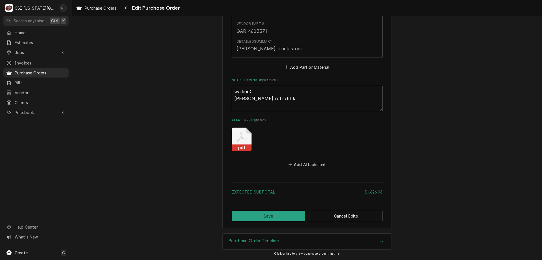
type textarea "waiting: Traulsen retrofit ki"
type textarea "x"
type textarea "waiting: Traulsen retrofit kit"
click at [285, 214] on button "Save" at bounding box center [269, 215] width 74 height 10
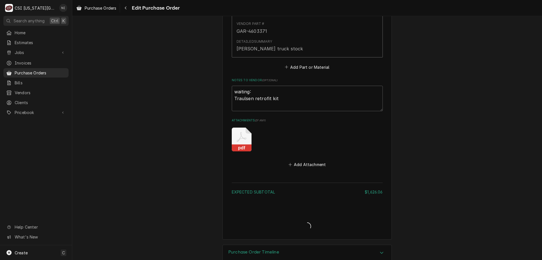
type textarea "x"
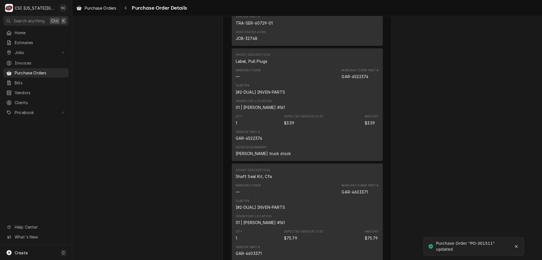
scroll to position [1123, 0]
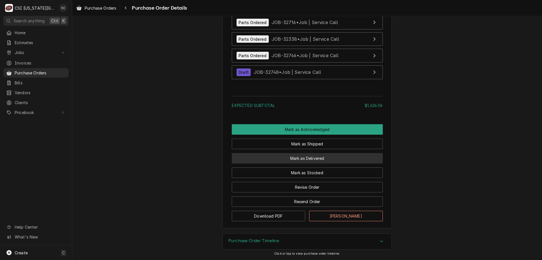
click at [325, 154] on button "Mark as Delivered" at bounding box center [307, 158] width 151 height 10
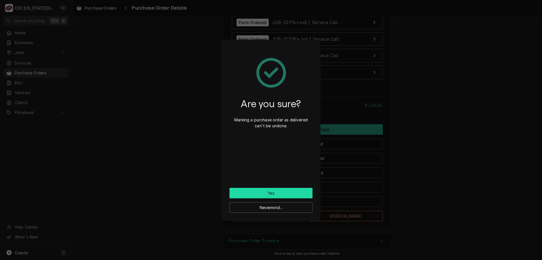
click at [255, 194] on button "Yes" at bounding box center [271, 193] width 83 height 10
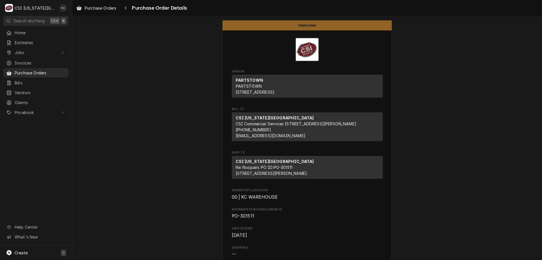
click at [41, 256] on div "Create C" at bounding box center [36, 252] width 72 height 15
click at [102, 215] on div "Purchase Order" at bounding box center [106, 213] width 38 height 6
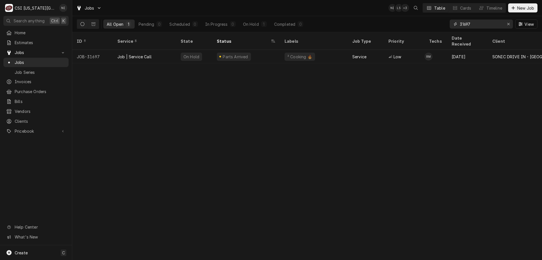
drag, startPoint x: 470, startPoint y: 24, endPoint x: 411, endPoint y: 25, distance: 59.0
click at [412, 26] on div "All Open 1 Pending 0 Scheduled 0 In Progress 0 On Hold 1 Completed 0 31697 View" at bounding box center [307, 24] width 461 height 16
type input "32716"
click at [267, 50] on div "Parts Ordered" at bounding box center [246, 57] width 68 height 14
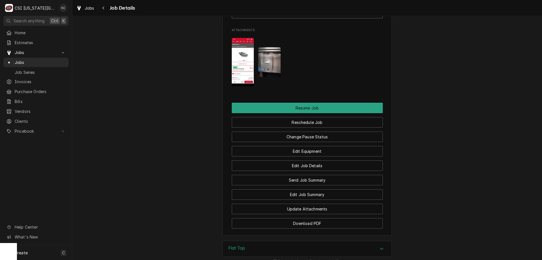
scroll to position [984, 0]
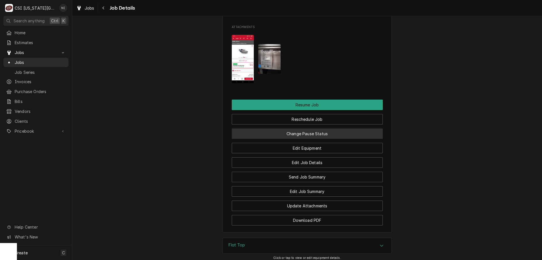
click at [346, 134] on button "Change Pause Status" at bounding box center [307, 133] width 151 height 10
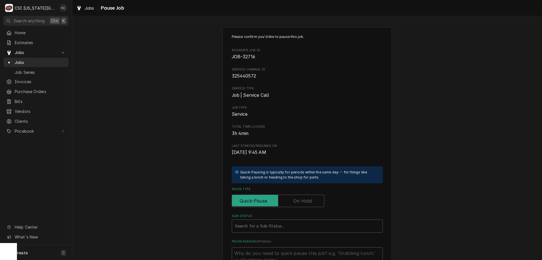
click at [290, 193] on div "Pause Type" at bounding box center [307, 197] width 151 height 20
click at [290, 201] on input "Pause Type" at bounding box center [278, 200] width 88 height 12
checkbox input "true"
click at [278, 225] on div "Sub-Status" at bounding box center [307, 226] width 145 height 10
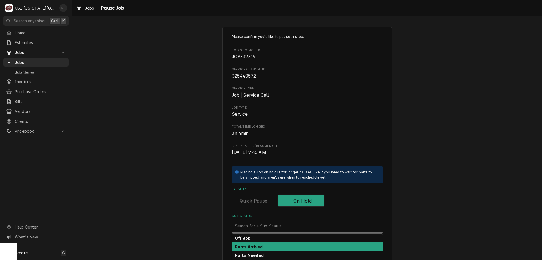
click at [251, 248] on strong "Parts Arrived" at bounding box center [249, 246] width 28 height 5
type textarea "x"
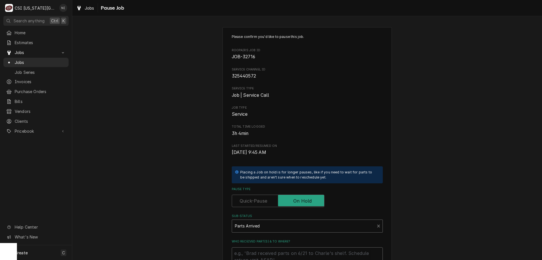
click at [253, 250] on textarea "Who received part(s) & to where?" at bounding box center [307, 259] width 151 height 25
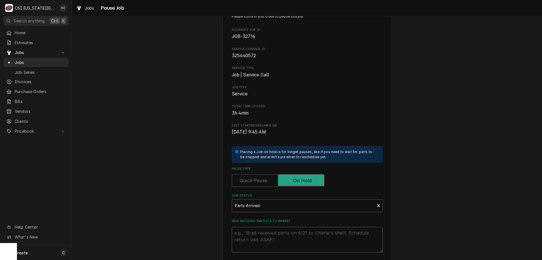
scroll to position [19, 0]
type textarea "p"
type textarea "x"
type textarea "part"
type textarea "x"
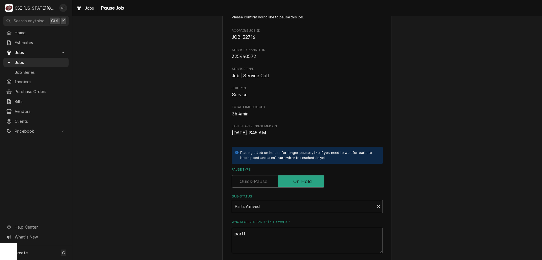
type textarea "parttw"
type textarea "x"
type textarea "parttw"
type textarea "x"
type textarea "parttw"
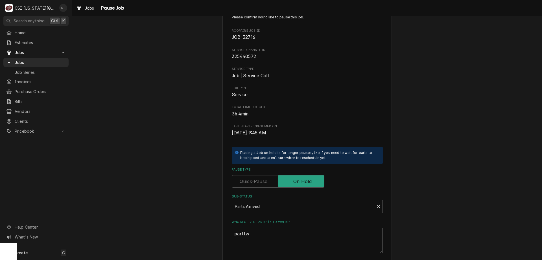
type textarea "x"
type textarea "partt"
type textarea "x"
type textarea "part"
type textarea "x"
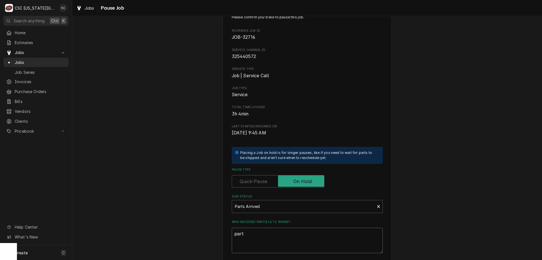
type textarea "par"
type textarea "x"
type textarea "pars"
type textarea "x"
type textarea "pars"
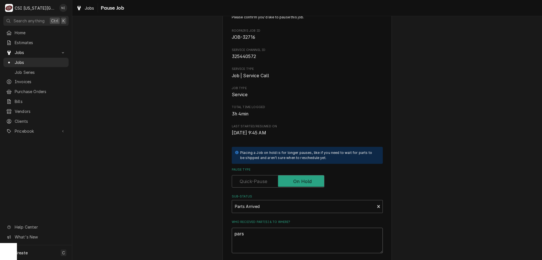
type textarea "x"
type textarea "pars"
type textarea "x"
type textarea "par"
type textarea "x"
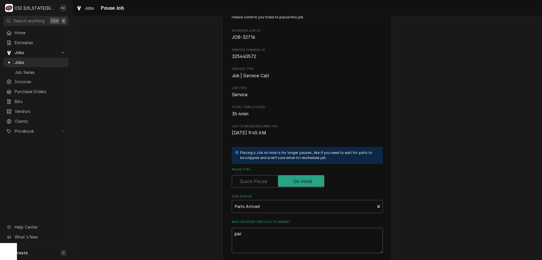
type textarea "part"
type textarea "x"
type textarea "parts"
type textarea "x"
type textarea "parts"
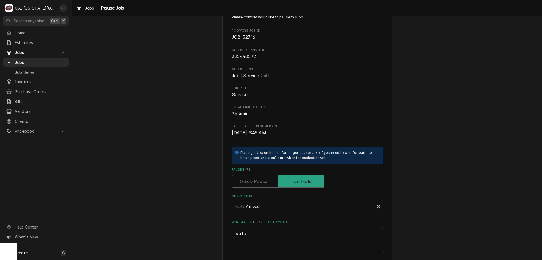
type textarea "x"
type textarea "parts o"
type textarea "x"
type textarea "parts o m"
type textarea "x"
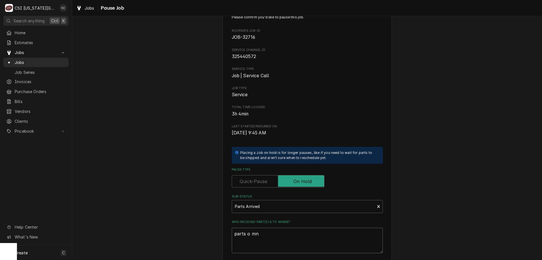
type textarea "parts o mnw"
type textarea "x"
type textarea "parts o mn"
type textarea "x"
type textarea "parts o m"
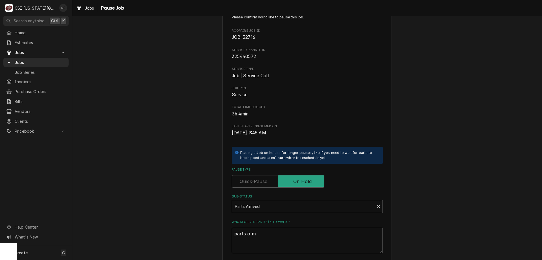
type textarea "x"
type textarea "parts o"
type textarea "x"
type textarea "parts o"
type textarea "x"
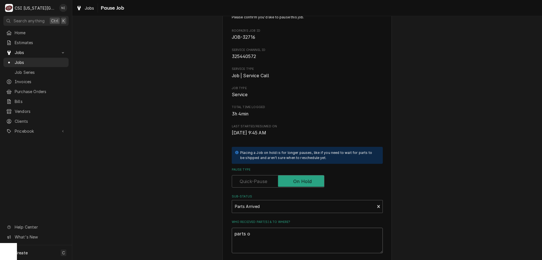
type textarea "parts"
type textarea "x"
type textarea "parts o"
type textarea "x"
type textarea "parts on"
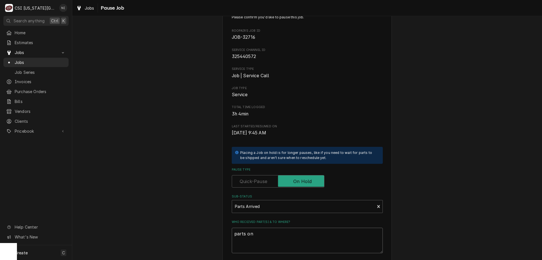
type textarea "x"
type textarea "parts on w"
type textarea "x"
type textarea "parts on wi"
type textarea "x"
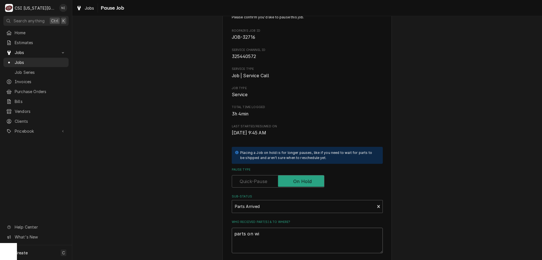
type textarea "parts on wil"
type textarea "x"
type textarea "parts on wils"
type textarea "x"
type textarea "parts on wilso"
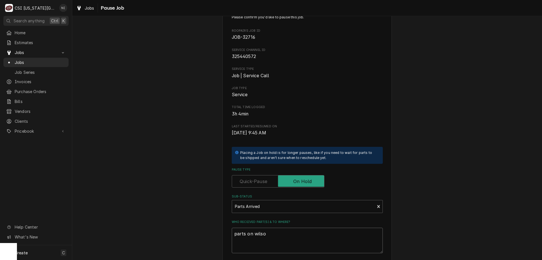
type textarea "x"
type textarea "parts on wilson"
type textarea "x"
type textarea "parts on wilson"
type textarea "x"
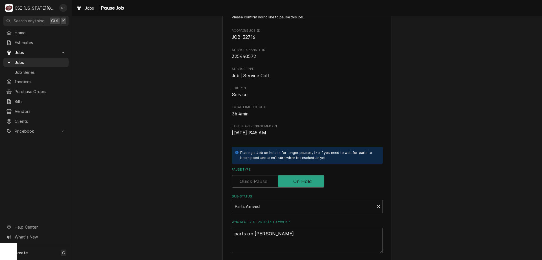
type textarea "parts on wilson s"
type textarea "x"
type textarea "parts on wilson sh"
type textarea "x"
type textarea "parts on wilson she"
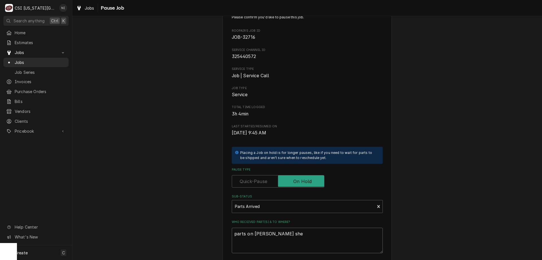
type textarea "x"
type textarea "parts on wilson shelf"
type textarea "x"
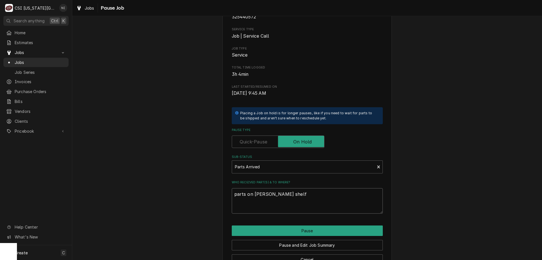
scroll to position [48, 0]
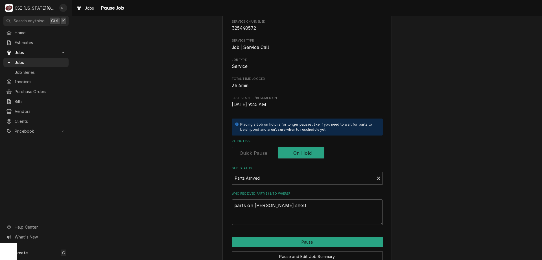
type textarea "parts on wilson shelf"
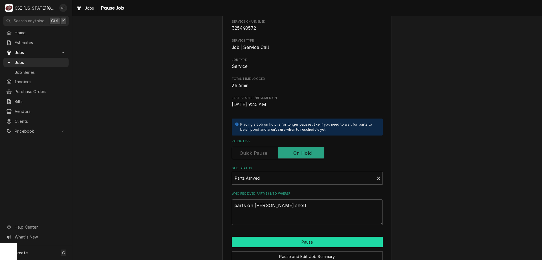
click at [358, 240] on button "Pause" at bounding box center [307, 241] width 151 height 10
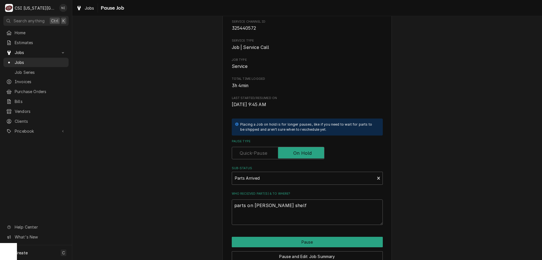
type textarea "x"
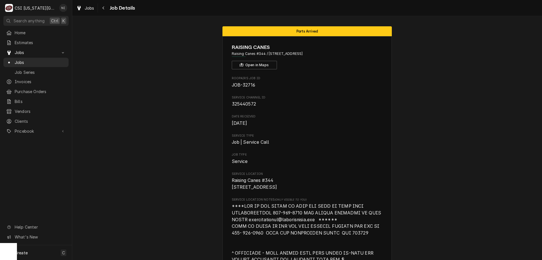
click at [55, 64] on link "Jobs" at bounding box center [35, 62] width 65 height 9
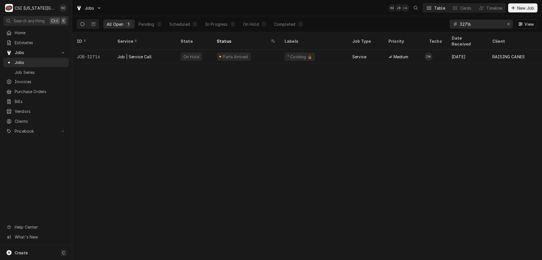
click at [472, 27] on input "32716" at bounding box center [481, 23] width 42 height 9
type input "32746"
click at [306, 53] on div "¹ COD 💵 ² Refrigeration ❄️" at bounding box center [314, 57] width 68 height 14
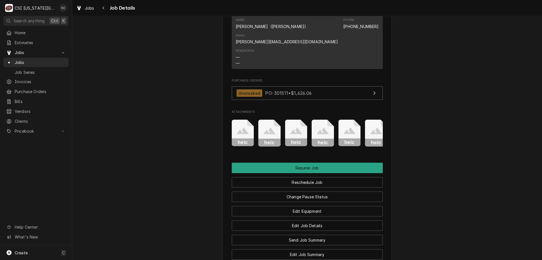
scroll to position [650, 0]
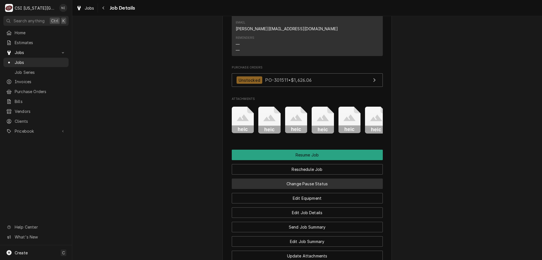
click at [348, 178] on button "Change Pause Status" at bounding box center [307, 183] width 151 height 10
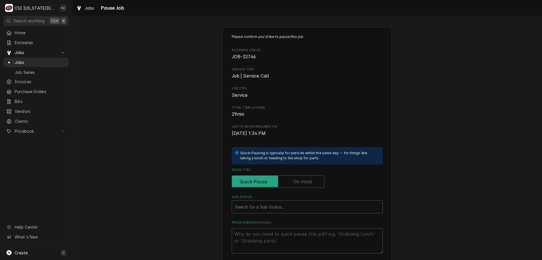
drag, startPoint x: 300, startPoint y: 180, endPoint x: 294, endPoint y: 199, distance: 20.7
click at [300, 180] on label "Pause Type" at bounding box center [278, 181] width 93 height 12
click at [300, 180] on input "Pause Type" at bounding box center [278, 181] width 88 height 12
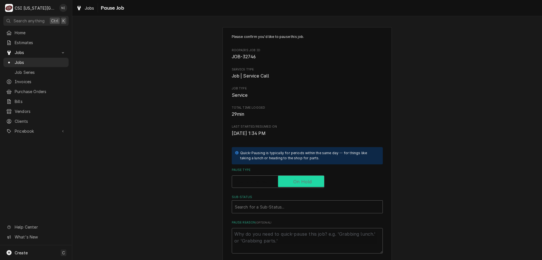
checkbox input "true"
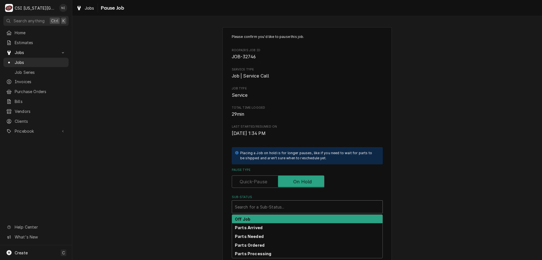
click at [291, 206] on div "Sub-Status" at bounding box center [307, 206] width 145 height 10
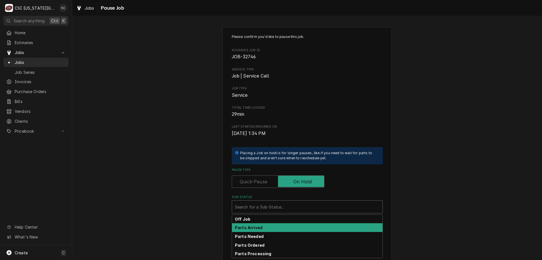
click at [261, 227] on div "Parts Arrived" at bounding box center [307, 227] width 151 height 9
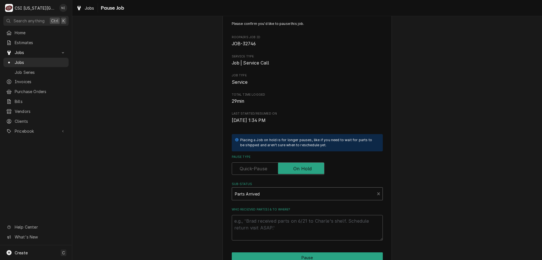
scroll to position [28, 0]
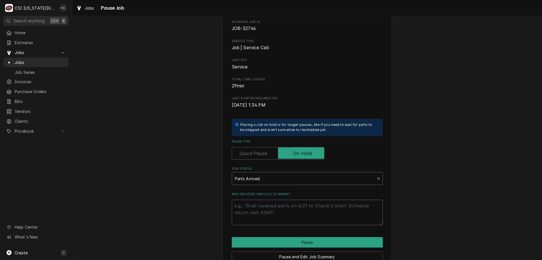
click at [299, 205] on textarea "Who received part(s) & to where?" at bounding box center [307, 211] width 151 height 25
type textarea "x"
type textarea "pa"
type textarea "x"
type textarea "par"
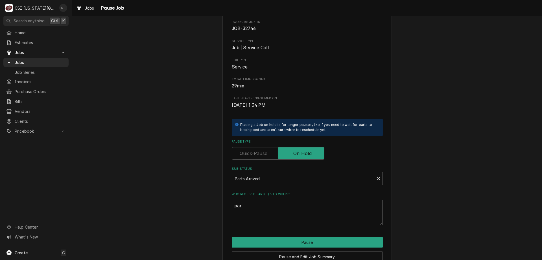
type textarea "x"
type textarea "part"
type textarea "x"
type textarea "parts"
type textarea "x"
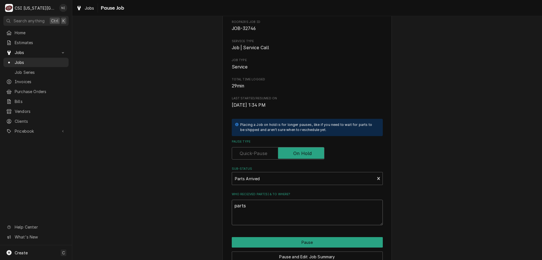
type textarea "parts o"
type textarea "x"
type textarea "parts on"
type textarea "x"
type textarea "parts on"
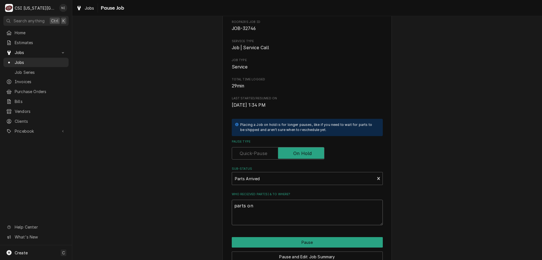
type textarea "x"
type textarea "parts on c"
type textarea "x"
type textarea "parts on co"
type textarea "x"
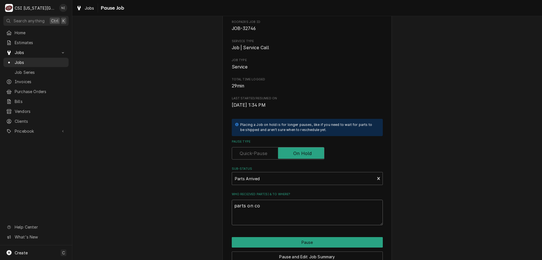
type textarea "parts on cod"
type textarea "x"
type textarea "parts on cody"
type textarea "x"
type textarea "parts on cody"
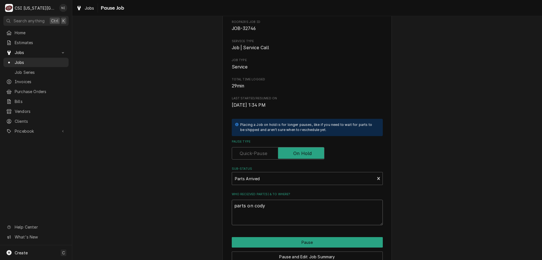
type textarea "x"
type textarea "parts on [PERSON_NAME]"
type textarea "x"
type textarea "parts on [PERSON_NAME]"
type textarea "x"
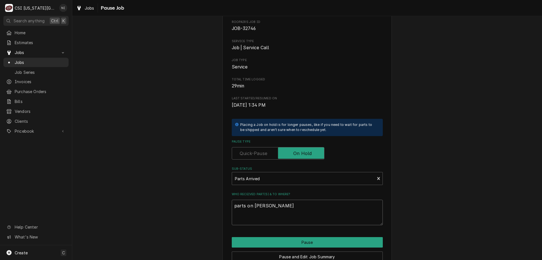
type textarea "parts on [PERSON_NAME]"
type textarea "x"
type textarea "parts on [PERSON_NAME]"
type textarea "x"
type textarea "parts on [PERSON_NAME]"
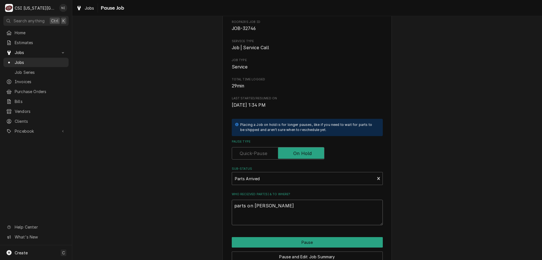
type textarea "x"
type textarea "parts on [PERSON_NAME]"
type textarea "x"
type textarea "parts on [PERSON_NAME]"
type textarea "x"
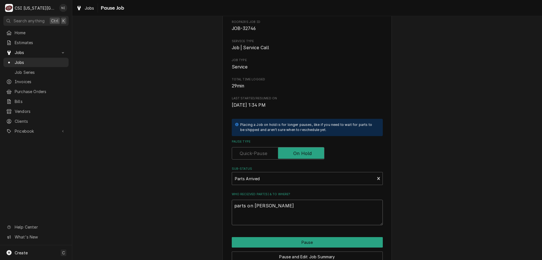
type textarea "parts on [PERSON_NAME]"
type textarea "x"
type textarea "parts on [PERSON_NAME]"
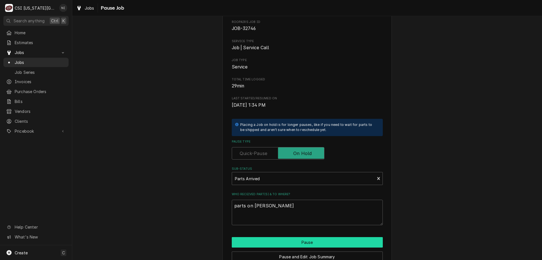
click at [304, 240] on button "Pause" at bounding box center [307, 242] width 151 height 10
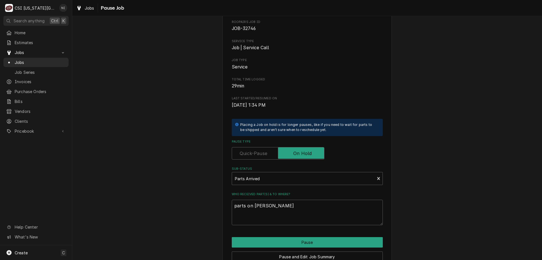
type textarea "x"
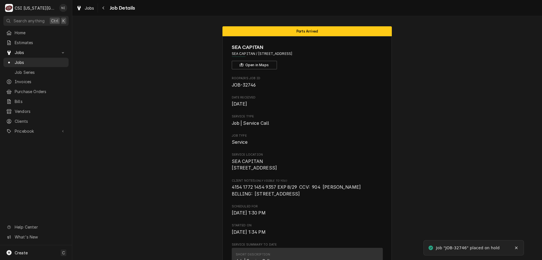
click at [54, 60] on span "Jobs" at bounding box center [40, 62] width 51 height 6
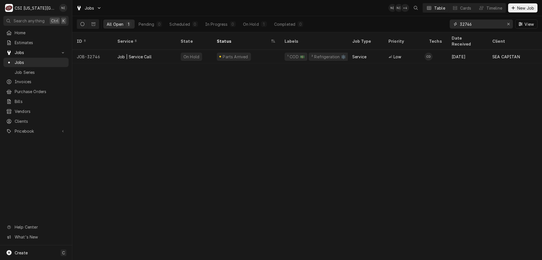
click at [472, 25] on input "32746" at bounding box center [481, 23] width 42 height 9
type input "32338"
click at [258, 50] on div "Parts Ordered" at bounding box center [246, 57] width 68 height 14
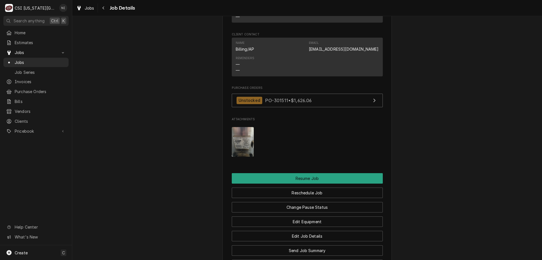
scroll to position [678, 0]
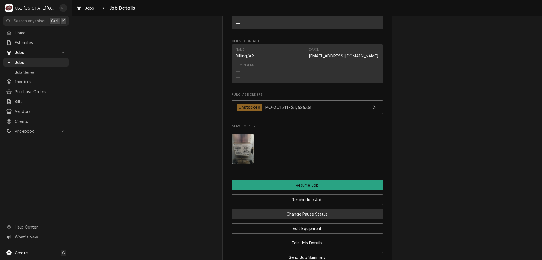
click at [340, 213] on button "Change Pause Status" at bounding box center [307, 213] width 151 height 10
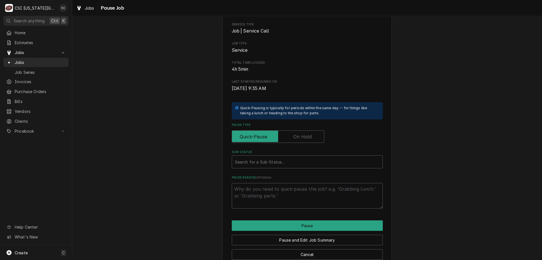
scroll to position [57, 0]
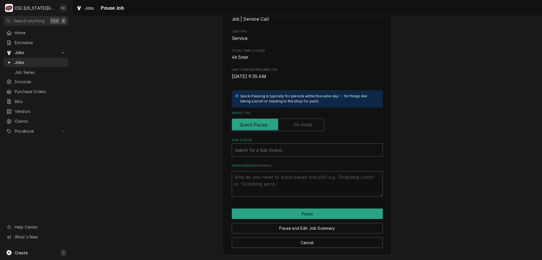
drag, startPoint x: 298, startPoint y: 123, endPoint x: 271, endPoint y: 139, distance: 30.9
click at [298, 123] on label "Pause Type" at bounding box center [278, 124] width 93 height 12
click at [298, 123] on input "Pause Type" at bounding box center [278, 124] width 88 height 12
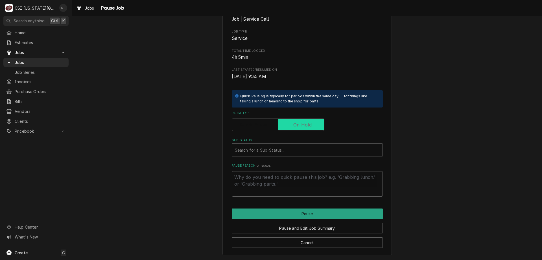
checkbox input "true"
click at [270, 149] on div "Sub-Status" at bounding box center [307, 150] width 145 height 10
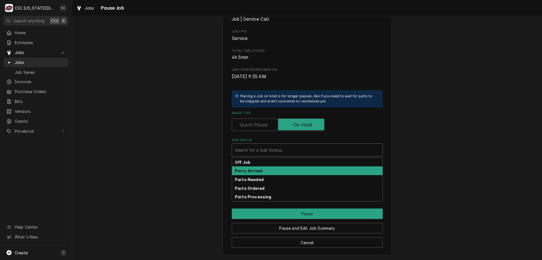
click at [253, 171] on strong "Parts Arrived" at bounding box center [249, 170] width 28 height 5
type textarea "x"
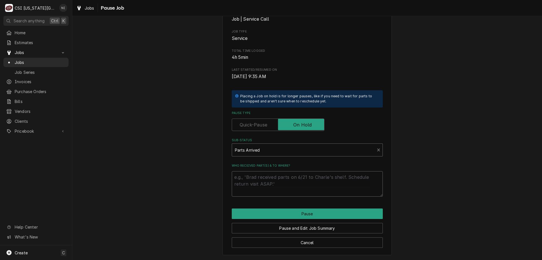
click at [252, 177] on textarea "Who received part(s) & to where?" at bounding box center [307, 183] width 151 height 25
type textarea "p"
type textarea "x"
type textarea "pa"
type textarea "x"
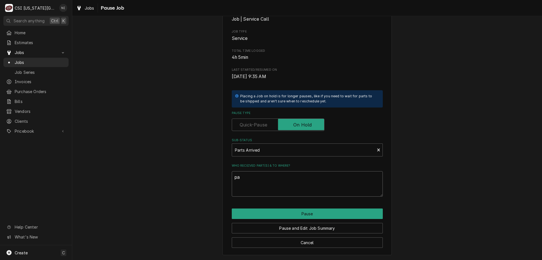
type textarea "par"
type textarea "x"
type textarea "parts"
type textarea "x"
type textarea "parts"
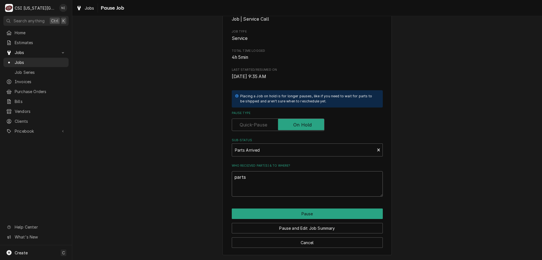
type textarea "x"
type textarea "parts o"
type textarea "x"
type textarea "parts on"
type textarea "x"
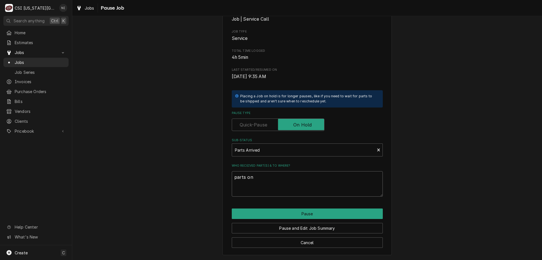
type textarea "parts on"
type textarea "x"
type textarea "parts on t"
type textarea "x"
type textarea "parts on th"
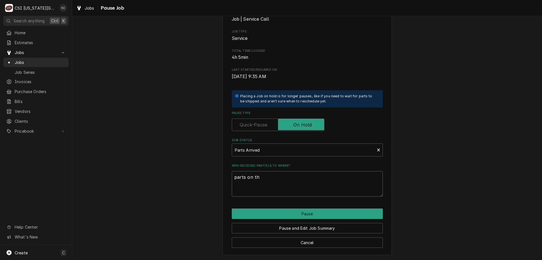
type textarea "x"
type textarea "parts on the"
type textarea "x"
type textarea "parts on the"
type textarea "x"
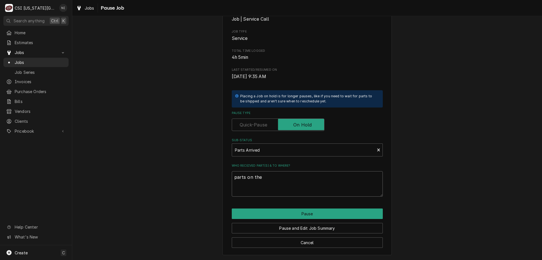
type textarea "parts on the u"
type textarea "x"
type textarea "parts on the"
type textarea "x"
type textarea "parts on the"
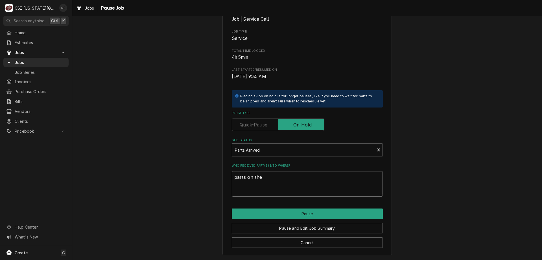
type textarea "x"
type textarea "parts on th"
type textarea "x"
type textarea "parts on t"
type textarea "x"
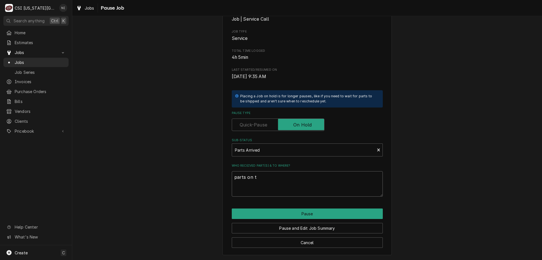
type textarea "parts on"
type textarea "x"
type textarea "parts on"
type textarea "x"
type textarea "parts on"
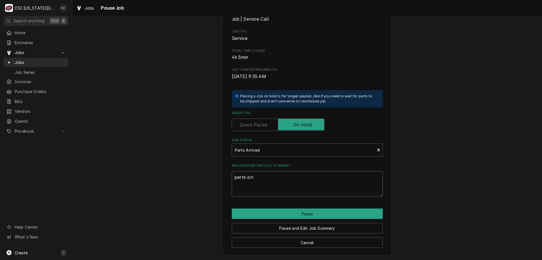
type textarea "x"
type textarea "parts on c"
type textarea "x"
type textarea "parts on cj"
type textarea "x"
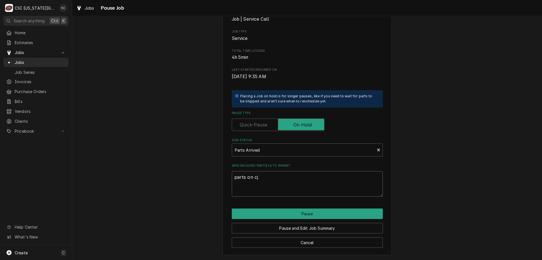
type textarea "parts on cjr"
type textarea "x"
type textarea "parts on cjro"
type textarea "x"
type textarea "parts on cjros"
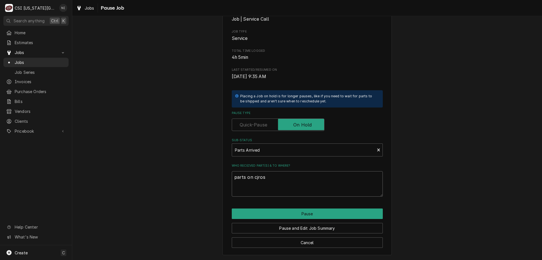
type textarea "x"
type textarea "parts on cjrost"
type textarea "x"
type textarea "parts on cjros"
type textarea "x"
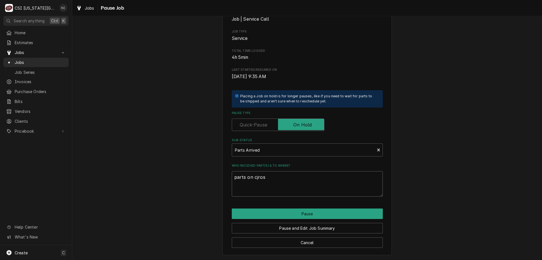
type textarea "parts on cjro"
type textarea "x"
type textarea "parts on cjr"
type textarea "x"
type textarea "parts on cj"
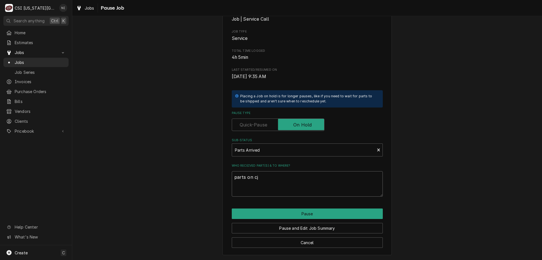
type textarea "x"
type textarea "parts on c"
type textarea "x"
type textarea "parts on ch"
type textarea "x"
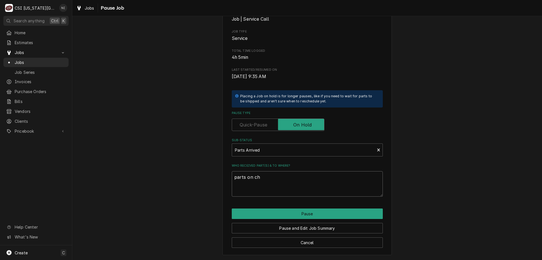
type textarea "parts on chr"
type textarea "x"
type textarea "parts on chro"
type textarea "x"
type textarea "parts on chrosty"
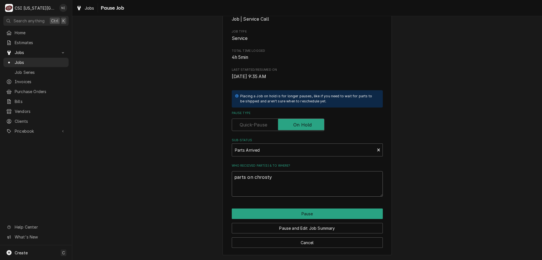
type textarea "x"
type textarea "parts on chrostyo"
type textarea "x"
type textarea "parts on chrostyoa"
type textarea "x"
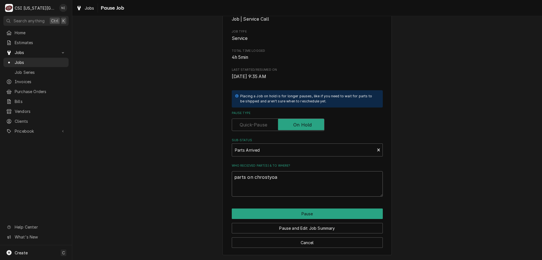
type textarea "parts on chrostyo"
type textarea "x"
type textarea "parts on chrosty"
type textarea "x"
type textarea "parts on chrost"
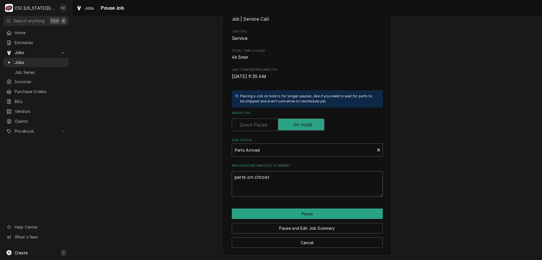
type textarea "x"
type textarea "parts on chros"
type textarea "x"
type textarea "parts on chro"
type textarea "x"
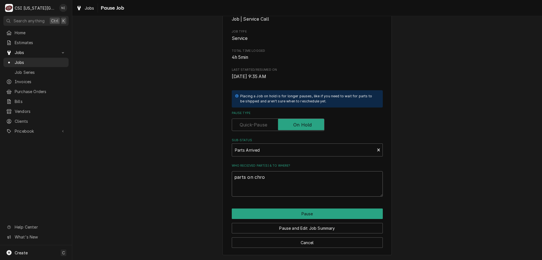
type textarea "parts on chr"
type textarea "x"
type textarea "parts on chri"
type textarea "x"
type textarea "parts on chris"
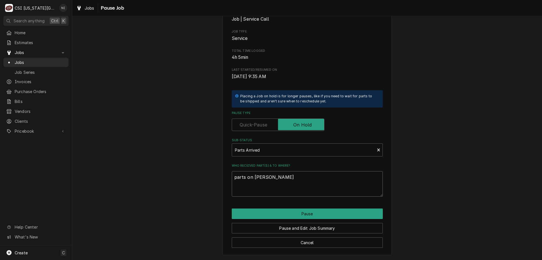
type textarea "x"
type textarea "parts on chriss"
type textarea "x"
type textarea "parts on chrisst"
type textarea "x"
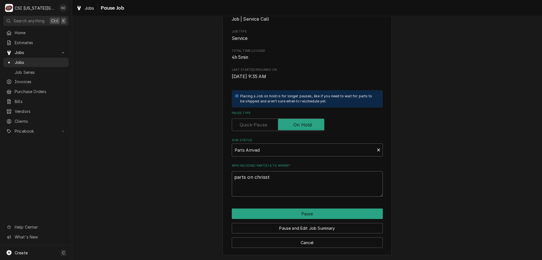
type textarea "parts on chrissti"
type textarea "x"
type textarea "parts on chrisstia"
type textarea "x"
type textarea "parts on chrisstian"
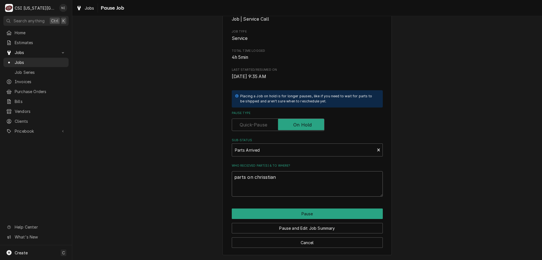
type textarea "x"
type textarea "parts on chrisstian"
type textarea "x"
type textarea "parts on chrisstian"
type textarea "x"
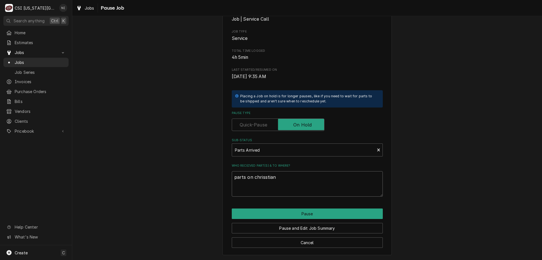
type textarea "parts on chrisstia"
type textarea "x"
type textarea "parts on chrissti"
type textarea "x"
type textarea "parts on chrisst"
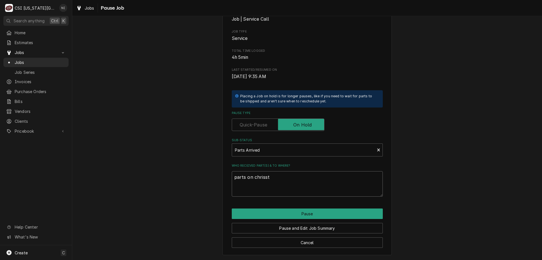
type textarea "x"
type textarea "parts on chriss"
type textarea "x"
type textarea "parts on chris"
type textarea "x"
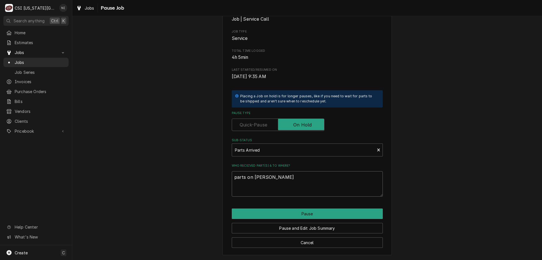
type textarea "parts on christ"
type textarea "x"
type textarea "parts on christi"
type textarea "x"
type textarea "parts on christia"
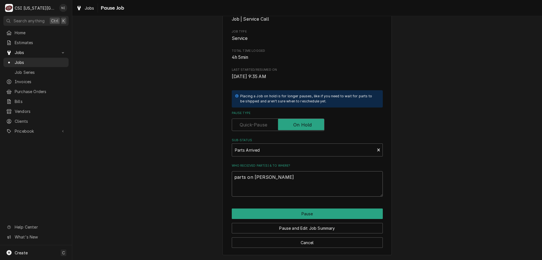
type textarea "x"
type textarea "parts on christian"
type textarea "x"
type textarea "parts on christian"
type textarea "x"
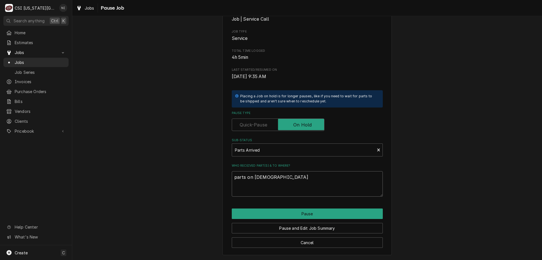
type textarea "parts on christian s"
type textarea "x"
type textarea "parts on christian sh"
type textarea "x"
type textarea "parts on christian she"
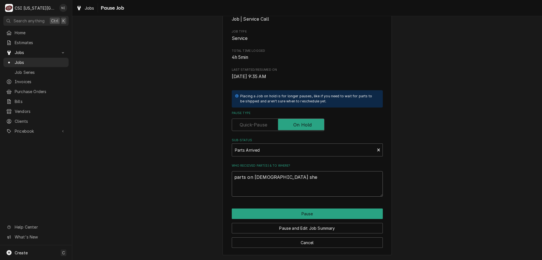
type textarea "x"
type textarea "parts on christian shel"
type textarea "x"
type textarea "parts on christian shelf"
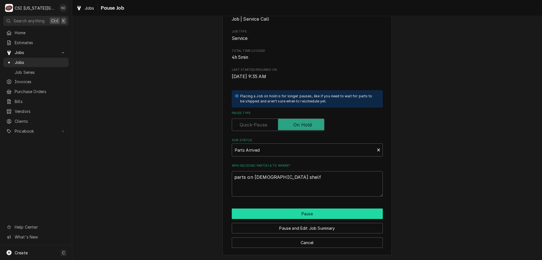
drag, startPoint x: 304, startPoint y: 211, endPoint x: 308, endPoint y: 211, distance: 3.7
click at [305, 211] on button "Pause" at bounding box center [307, 213] width 151 height 10
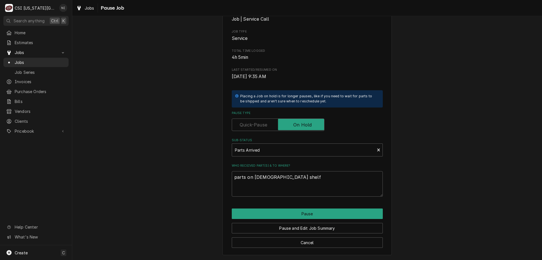
type textarea "x"
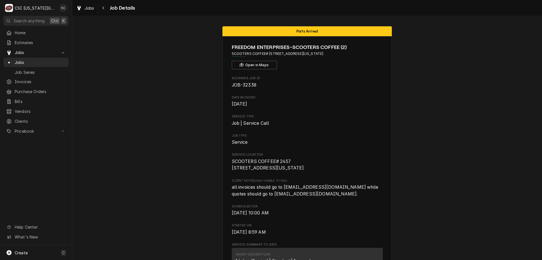
click at [66, 60] on span "Jobs" at bounding box center [40, 62] width 51 height 6
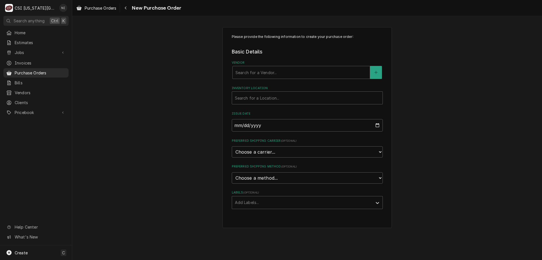
click at [253, 79] on fieldset "Basic Details Vendor Search for a Vendor... Inventory Location Search for a Loc…" at bounding box center [307, 128] width 151 height 161
click at [257, 76] on div "Vendor" at bounding box center [302, 72] width 132 height 10
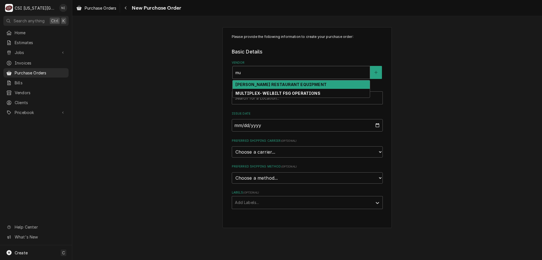
type input "mu"
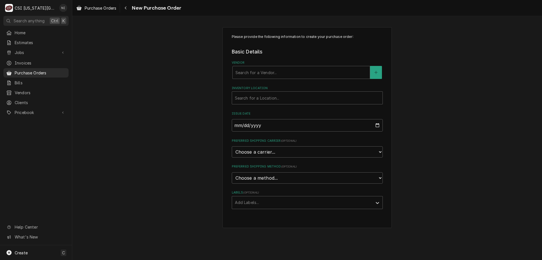
click at [456, 81] on div "Please provide the following information to create your purchase order: Basic D…" at bounding box center [307, 127] width 470 height 211
click at [55, 70] on span "Purchase Orders" at bounding box center [40, 73] width 51 height 6
